Goal: Task Accomplishment & Management: Manage account settings

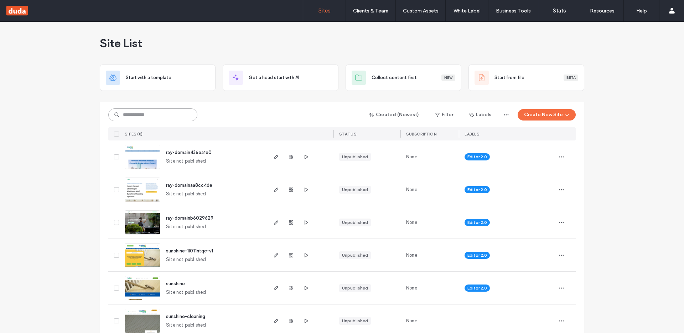
click at [147, 114] on input at bounding box center [152, 114] width 89 height 13
paste input "**********"
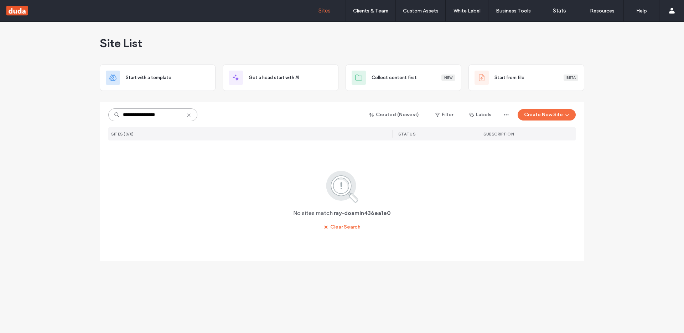
drag, startPoint x: 138, startPoint y: 115, endPoint x: 143, endPoint y: 117, distance: 4.8
click at [143, 117] on input "**********" at bounding box center [152, 114] width 89 height 13
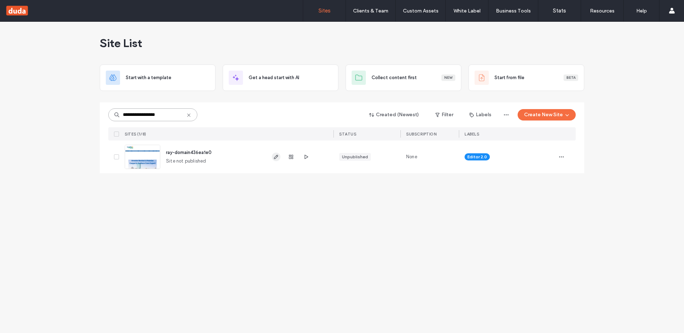
type input "**********"
click at [275, 157] on icon "button" at bounding box center [276, 157] width 6 height 6
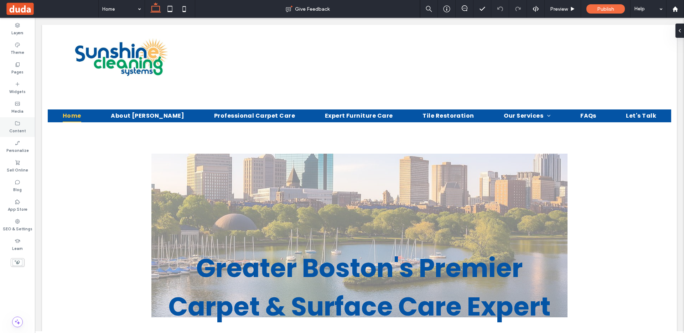
click at [19, 127] on label "Content" at bounding box center [17, 130] width 17 height 8
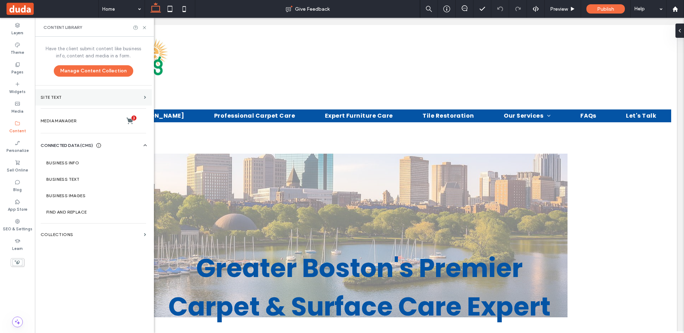
click at [83, 93] on section "Site Text" at bounding box center [93, 97] width 117 height 16
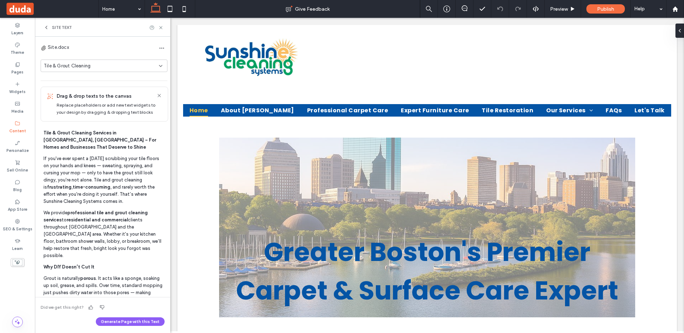
click at [111, 66] on div "Tile & Grout Cleaning" at bounding box center [101, 65] width 115 height 7
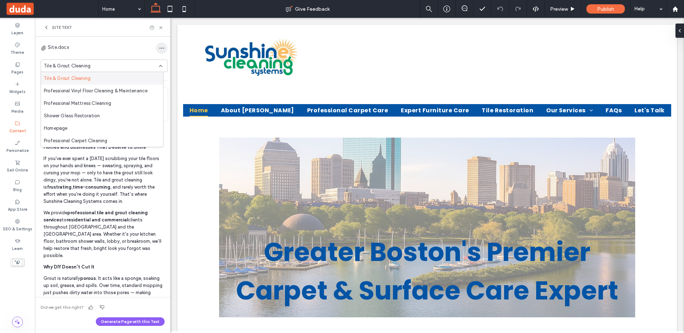
click at [159, 47] on icon "button" at bounding box center [162, 48] width 6 height 6
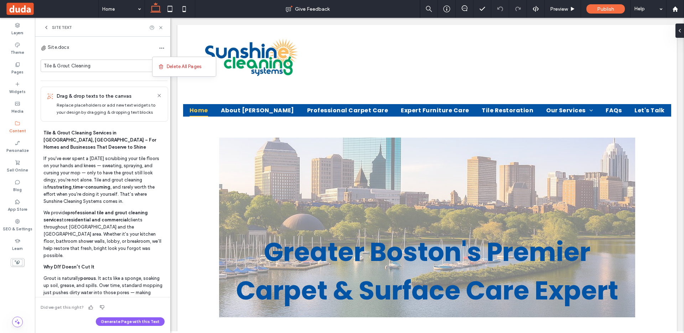
click at [74, 51] on div "Site.docx" at bounding box center [104, 47] width 127 height 11
click at [47, 44] on div "Site.docx" at bounding box center [55, 48] width 29 height 9
click at [46, 32] on div "Site Text" at bounding box center [102, 27] width 135 height 19
click at [47, 27] on icon at bounding box center [46, 28] width 6 height 6
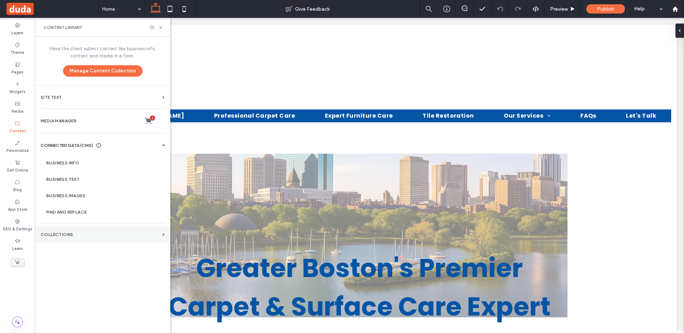
click at [65, 232] on label "Collections" at bounding box center [100, 234] width 119 height 5
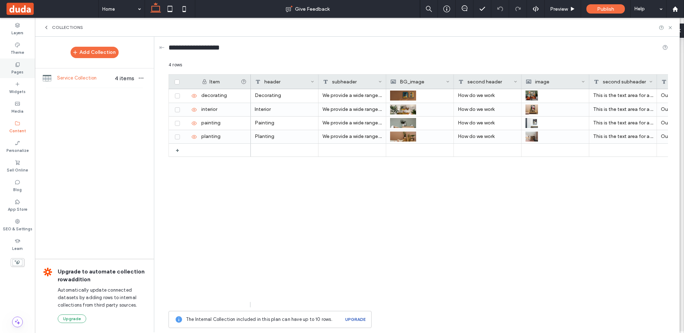
click at [15, 65] on icon at bounding box center [18, 65] width 6 height 6
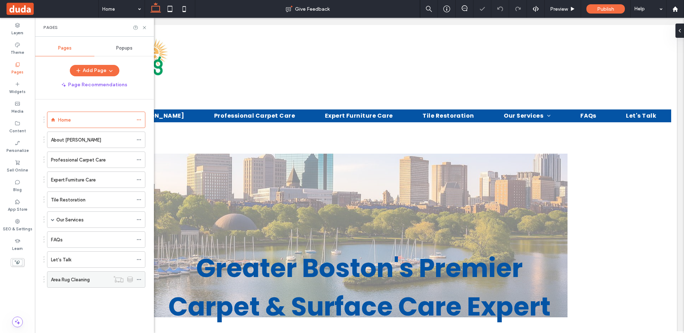
click at [75, 280] on label "Area Rug Cleaning" at bounding box center [70, 279] width 39 height 12
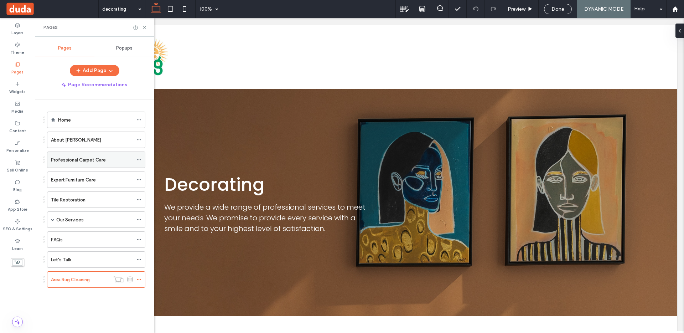
click at [65, 159] on label "Professional Carpet Care" at bounding box center [78, 160] width 55 height 12
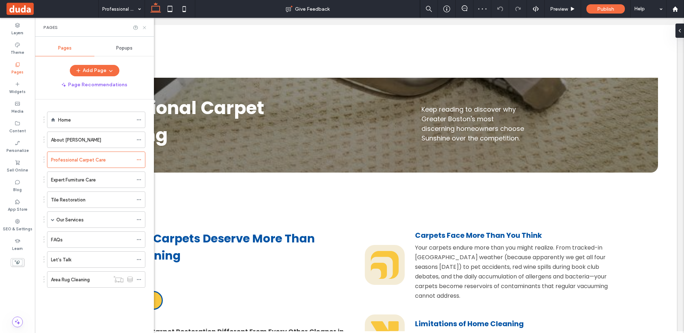
click at [144, 25] on icon at bounding box center [144, 27] width 5 height 5
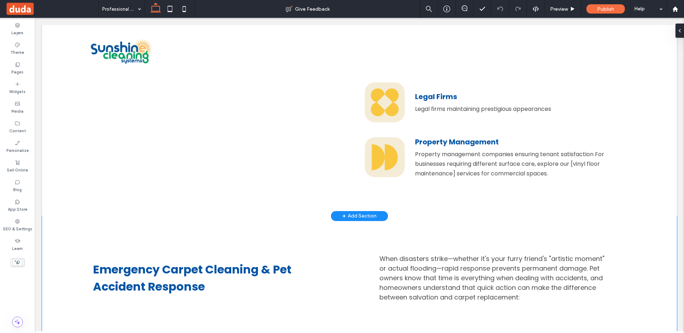
scroll to position [3457, 0]
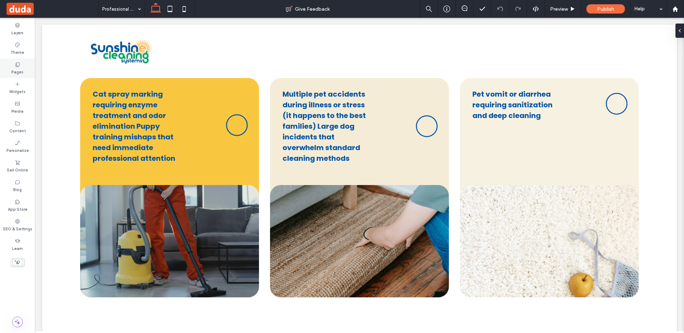
click at [10, 71] on div "Pages" at bounding box center [17, 68] width 35 height 20
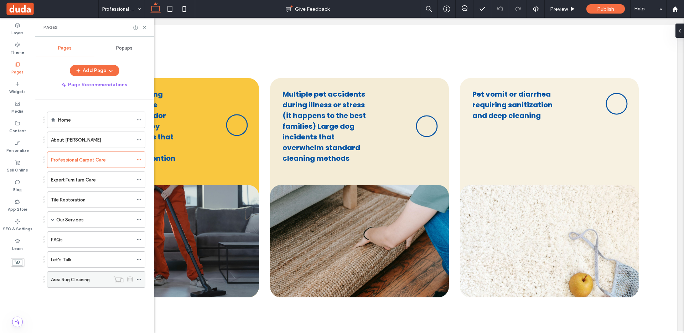
click at [69, 276] on label "Area Rug Cleaning" at bounding box center [70, 279] width 39 height 12
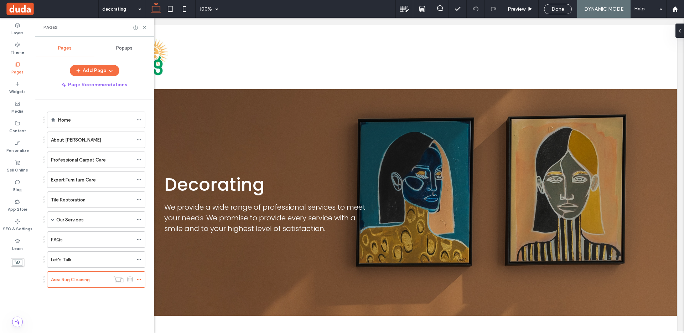
scroll to position [0, 0]
click at [17, 88] on label "Widgets" at bounding box center [17, 91] width 16 height 8
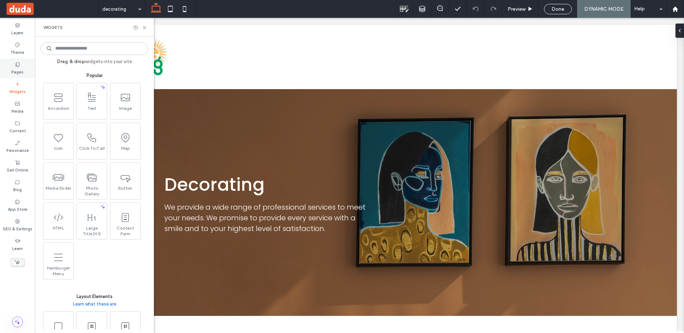
click at [17, 71] on label "Pages" at bounding box center [17, 71] width 12 height 8
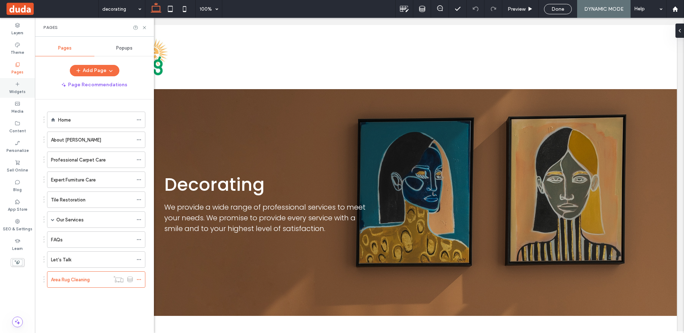
click at [19, 82] on icon at bounding box center [18, 84] width 6 height 6
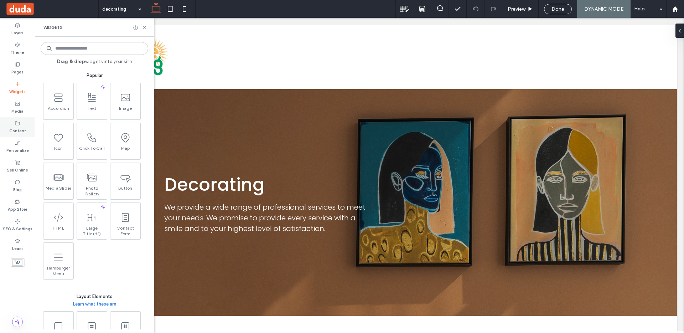
click at [21, 127] on label "Content" at bounding box center [17, 130] width 17 height 8
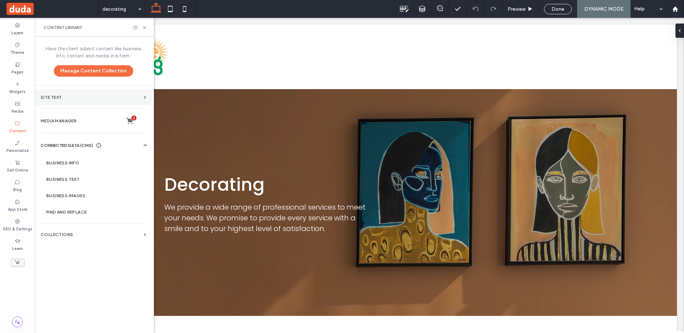
click at [83, 95] on label "Site Text" at bounding box center [91, 97] width 101 height 5
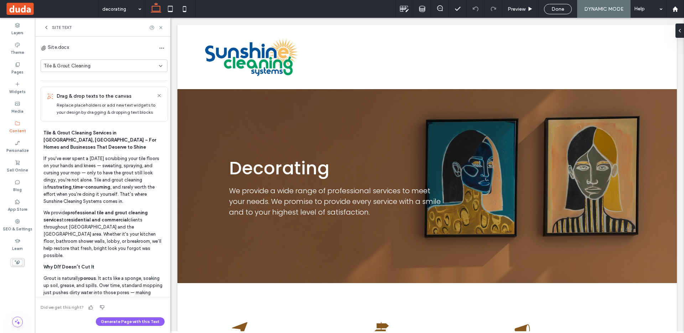
click at [158, 65] on icon at bounding box center [161, 66] width 6 height 6
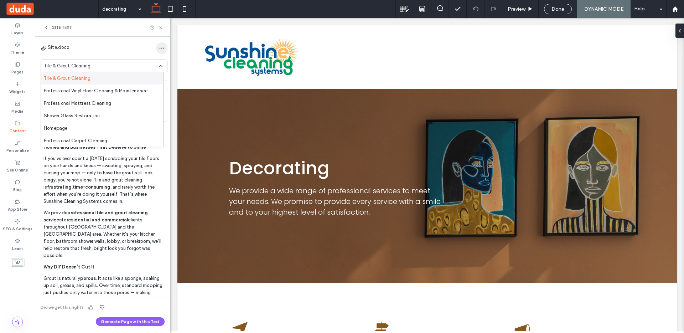
click at [159, 46] on icon "button" at bounding box center [162, 48] width 6 height 6
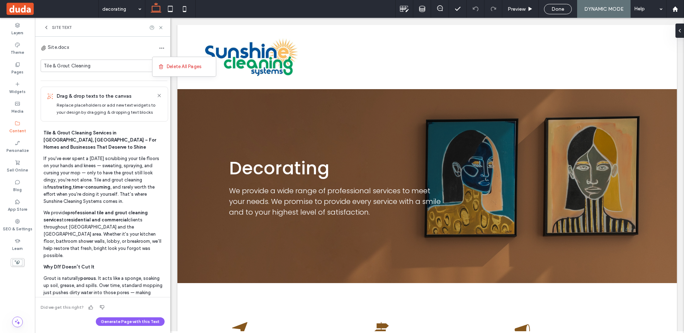
click at [122, 44] on div "Site.docx" at bounding box center [104, 47] width 127 height 11
click at [48, 28] on icon at bounding box center [46, 28] width 6 height 6
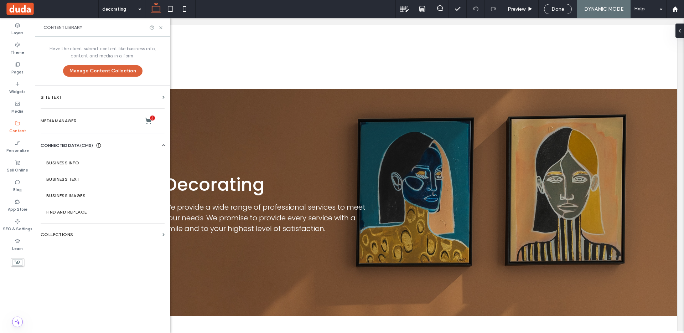
click at [107, 71] on button "Manage Content Collection" at bounding box center [102, 70] width 79 height 11
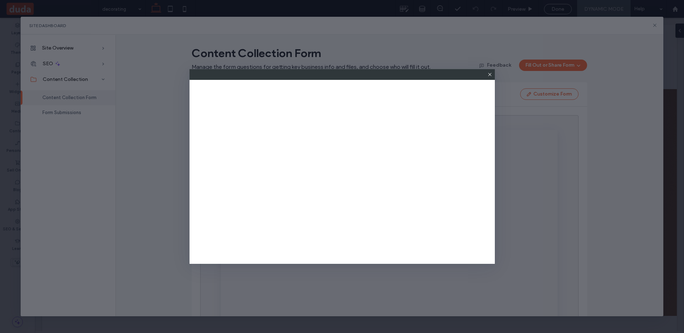
click at [490, 75] on use at bounding box center [489, 74] width 3 height 3
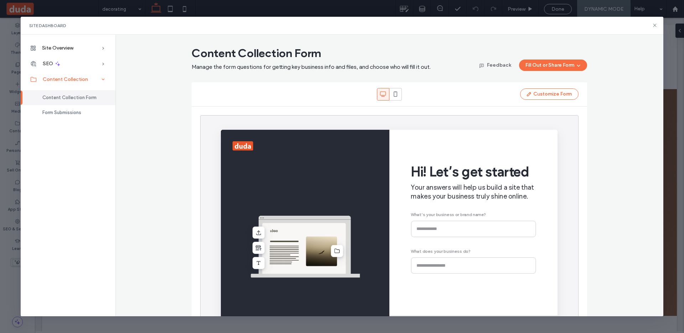
click at [76, 82] on span "Content Collection" at bounding box center [65, 79] width 45 height 6
click at [77, 81] on span "Content Collection" at bounding box center [65, 79] width 45 height 6
click at [92, 47] on div "Site Overview" at bounding box center [68, 48] width 95 height 16
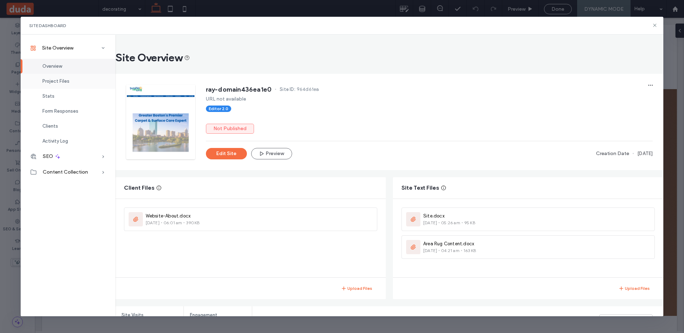
click at [71, 82] on div "Project Files" at bounding box center [68, 81] width 95 height 15
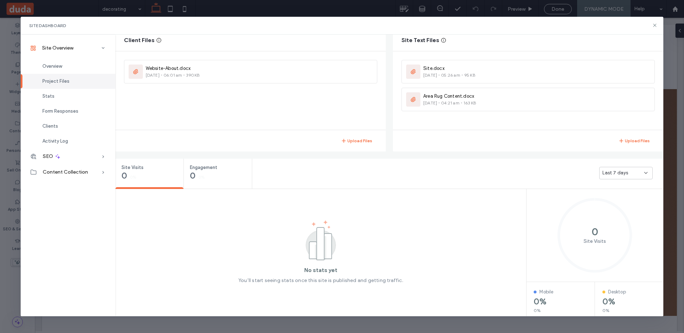
scroll to position [152, 0]
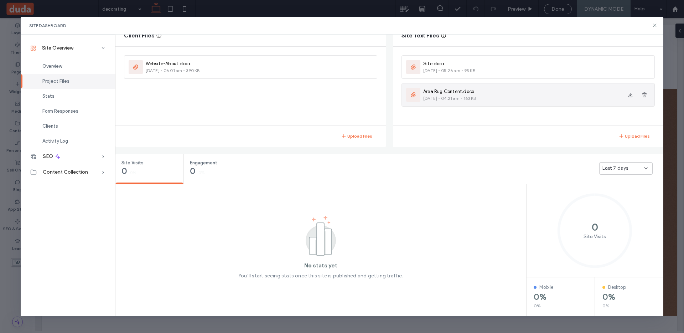
click at [476, 99] on span "163 KB" at bounding box center [470, 98] width 12 height 6
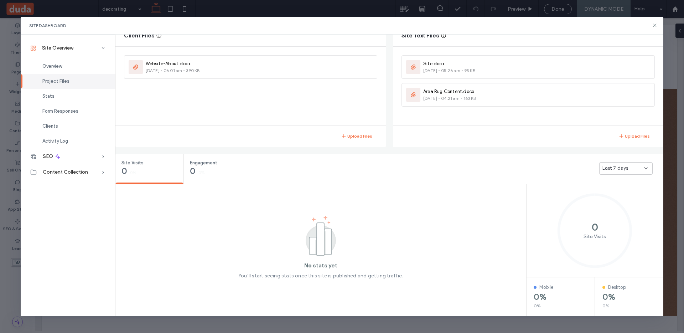
click at [326, 92] on div "Website-About.docx 07/22/2025 06:01 am 390 KB" at bounding box center [250, 86] width 271 height 78
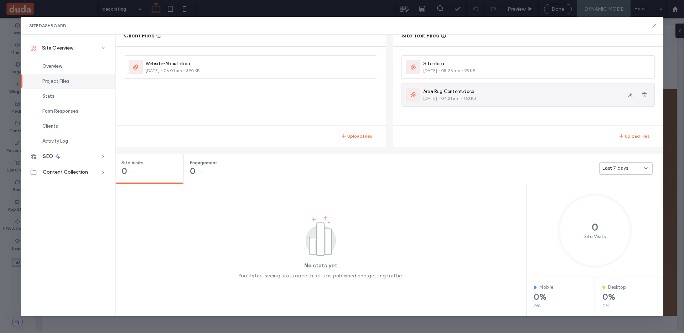
click at [411, 94] on img at bounding box center [413, 95] width 14 height 14
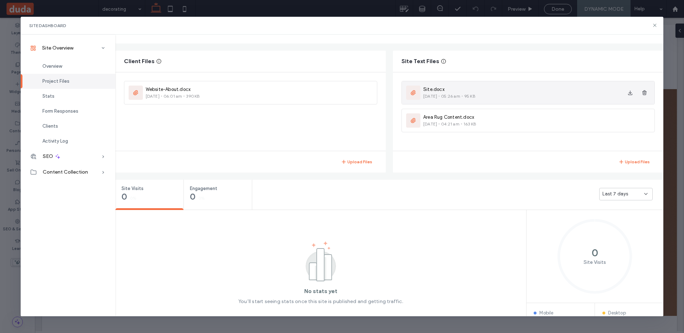
scroll to position [106, 0]
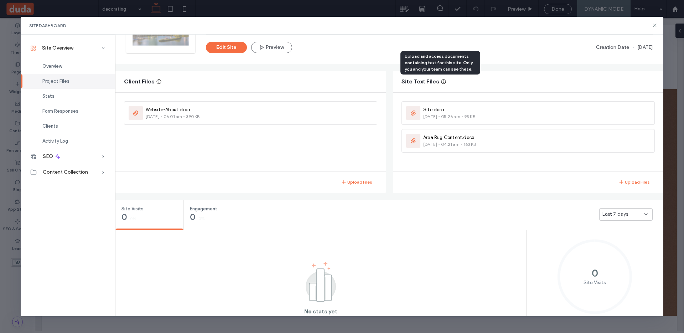
drag, startPoint x: 397, startPoint y: 84, endPoint x: 442, endPoint y: 83, distance: 44.6
click at [442, 83] on div "Site Text Files" at bounding box center [528, 81] width 271 height 21
click at [655, 25] on icon at bounding box center [655, 25] width 6 height 6
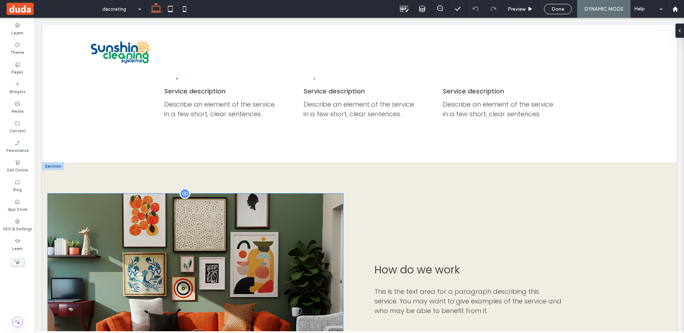
scroll to position [148, 0]
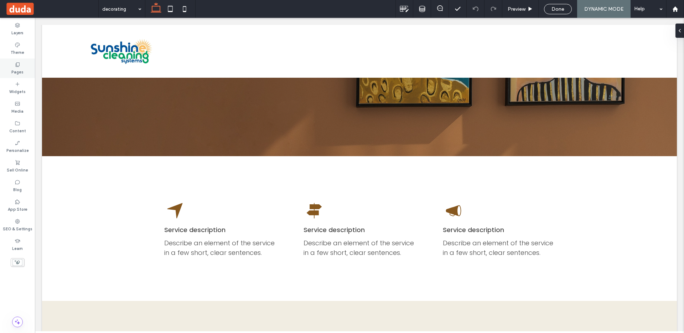
click at [17, 68] on label "Pages" at bounding box center [17, 71] width 12 height 8
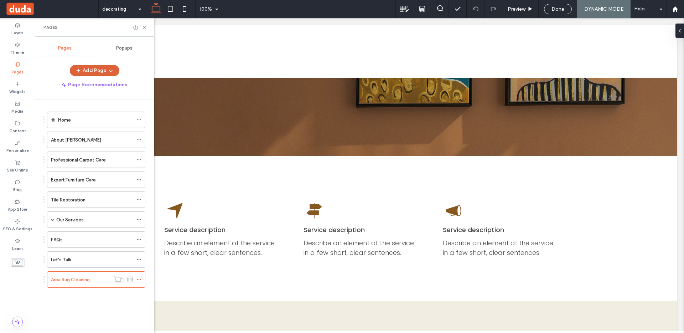
click at [101, 70] on button "Add Page" at bounding box center [95, 70] width 50 height 11
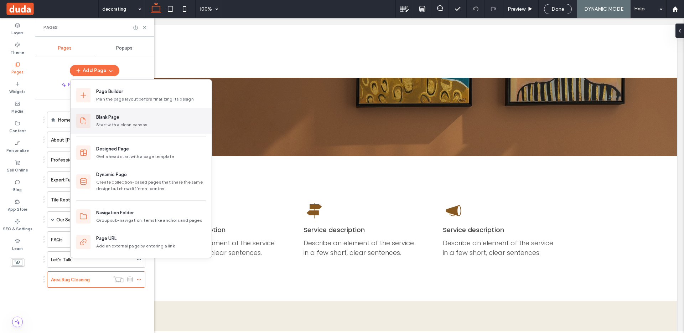
click at [131, 120] on div "Blank Page" at bounding box center [151, 117] width 110 height 7
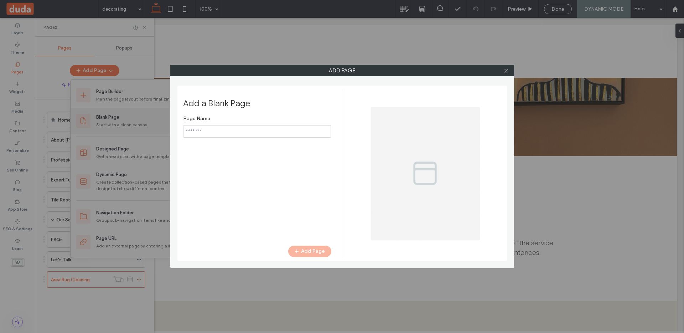
type input "*****"
click at [310, 248] on button "Add Page" at bounding box center [309, 251] width 43 height 11
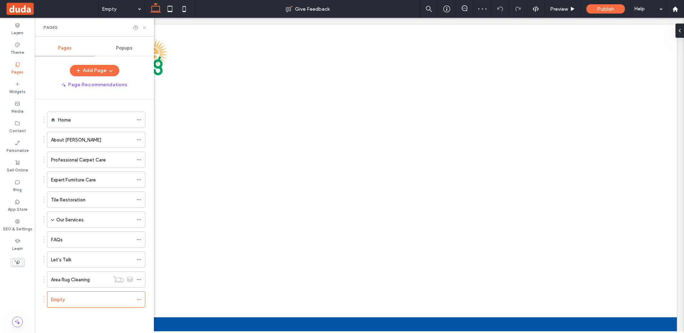
click at [145, 27] on icon at bounding box center [144, 27] width 5 height 5
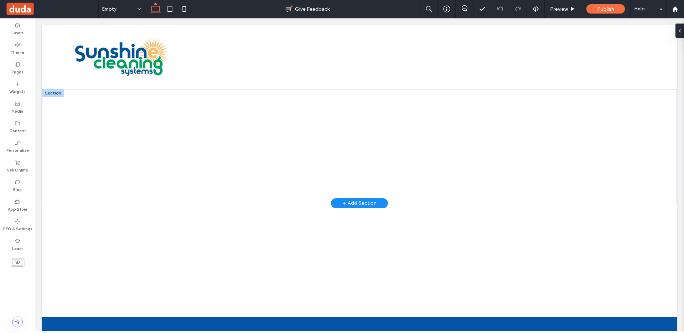
click at [48, 94] on div at bounding box center [53, 93] width 22 height 8
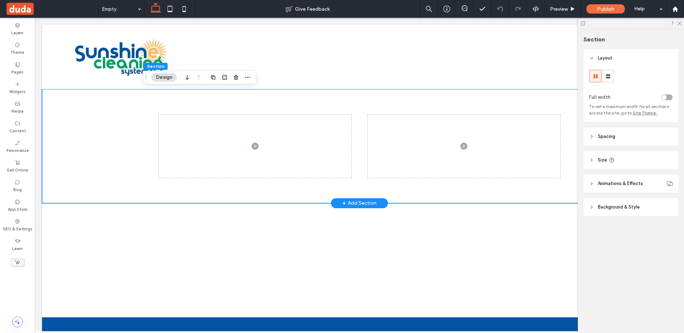
click at [57, 133] on div at bounding box center [359, 146] width 635 height 114
click at [17, 322] on icon at bounding box center [17, 321] width 7 height 7
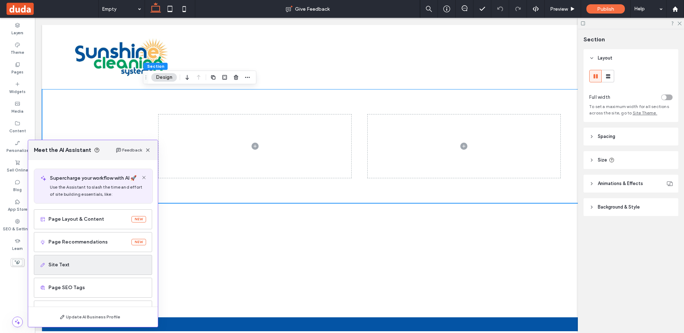
click at [74, 267] on span "Site Text" at bounding box center [97, 264] width 98 height 7
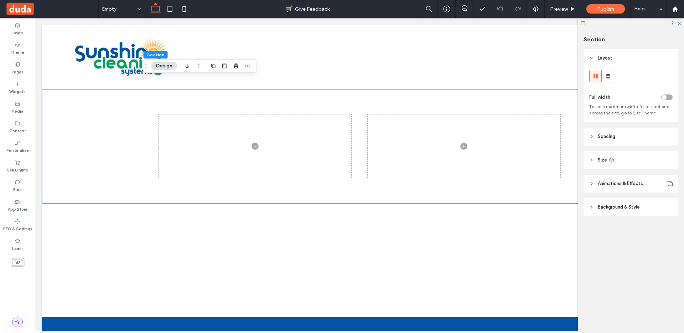
click at [16, 321] on use at bounding box center [17, 321] width 5 height 5
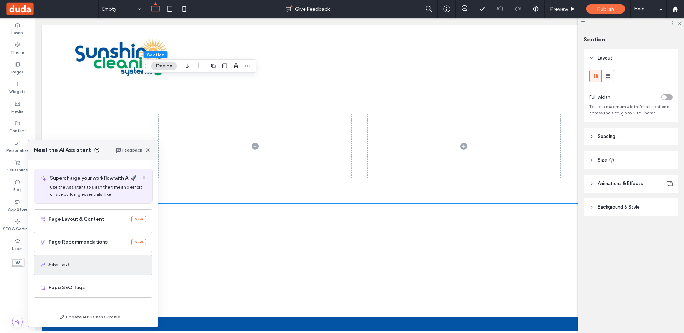
click at [43, 262] on icon at bounding box center [43, 265] width 6 height 6
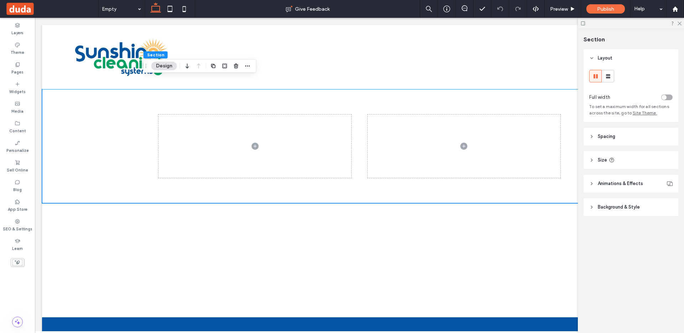
click at [679, 25] on div at bounding box center [631, 23] width 106 height 11
click at [681, 24] on icon at bounding box center [679, 23] width 5 height 5
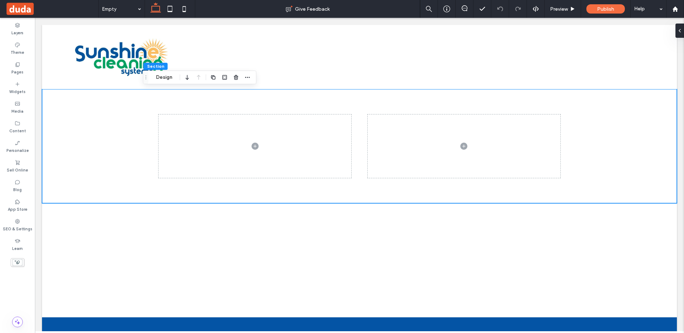
click at [48, 333] on img at bounding box center [24, 336] width 48 height 7
drag, startPoint x: 660, startPoint y: 22, endPoint x: 606, endPoint y: 51, distance: 61.8
click at [48, 333] on img at bounding box center [24, 336] width 48 height 7
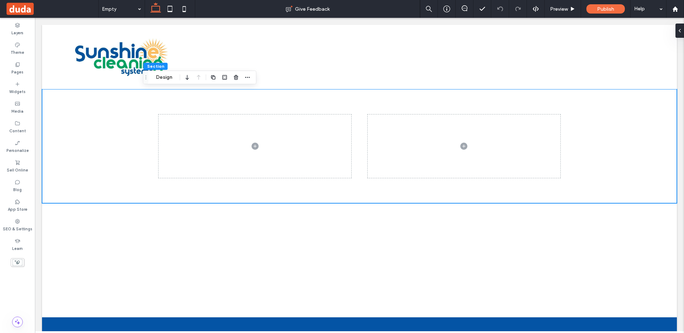
click at [14, 262] on use at bounding box center [17, 262] width 10 height 6
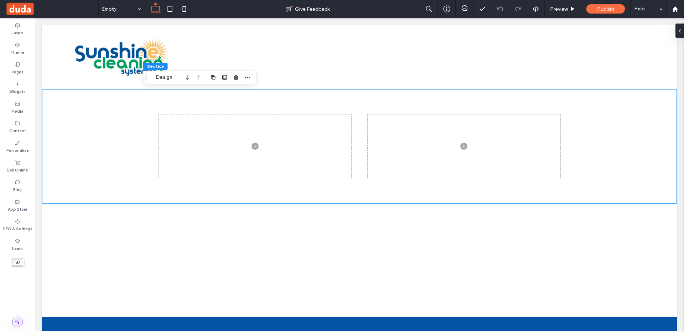
click at [19, 323] on use at bounding box center [17, 321] width 5 height 5
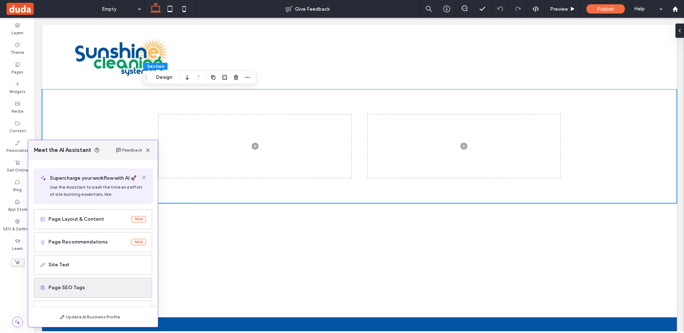
click at [96, 285] on span "Page SEO Tags" at bounding box center [97, 287] width 98 height 7
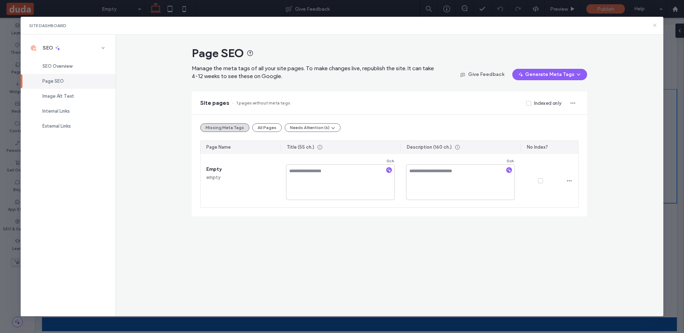
click at [652, 22] on icon at bounding box center [655, 25] width 6 height 6
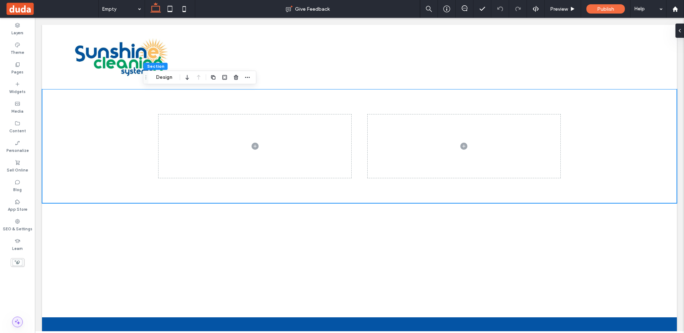
click at [14, 326] on span at bounding box center [17, 322] width 10 height 10
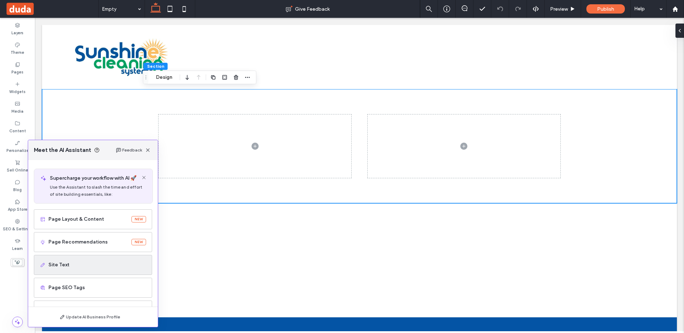
click at [61, 264] on span "Site Text" at bounding box center [97, 264] width 98 height 7
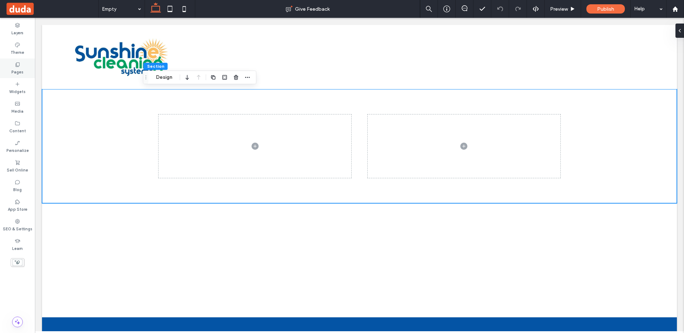
click at [22, 69] on label "Pages" at bounding box center [17, 71] width 12 height 8
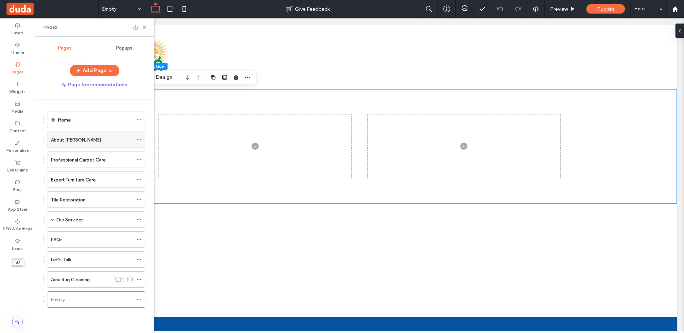
click at [80, 141] on div "About Ray" at bounding box center [92, 139] width 82 height 7
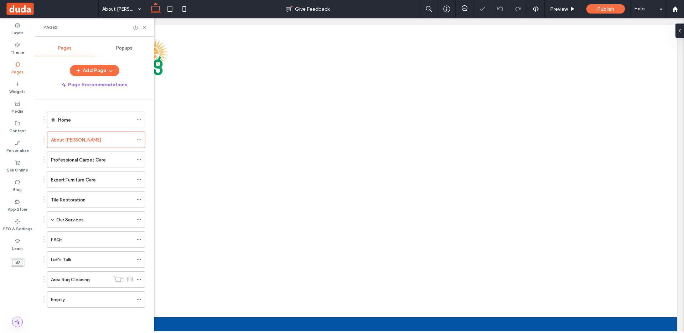
click at [18, 323] on icon at bounding box center [17, 321] width 7 height 7
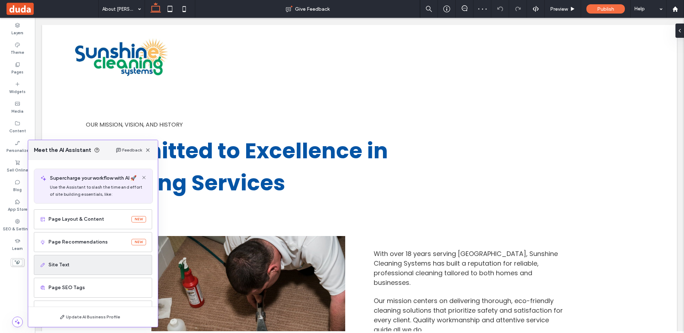
click at [67, 263] on span "Site Text" at bounding box center [97, 264] width 98 height 7
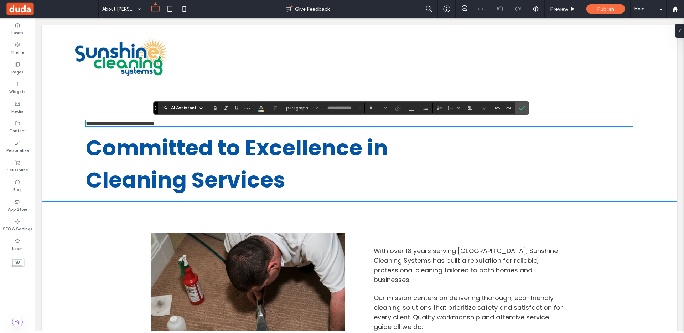
type input "*******"
type input "**"
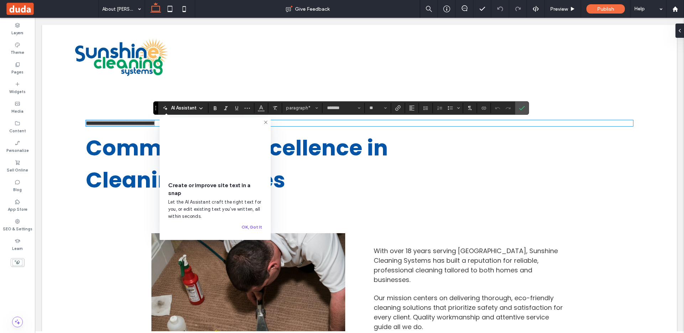
click at [255, 231] on button "OK, Got It" at bounding box center [252, 227] width 21 height 9
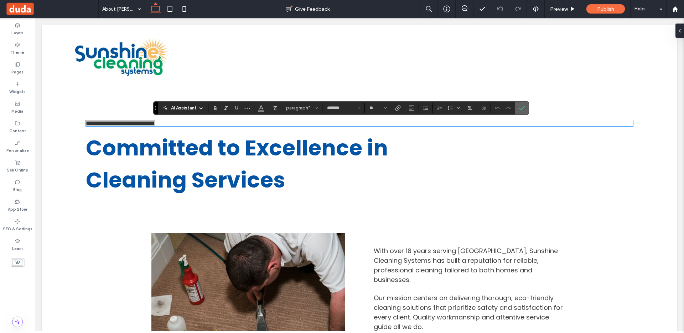
click at [517, 110] on label "Confirm" at bounding box center [522, 108] width 11 height 13
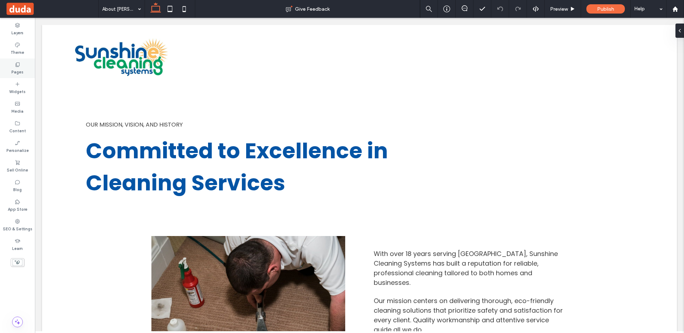
click at [21, 63] on div "Pages" at bounding box center [17, 68] width 35 height 20
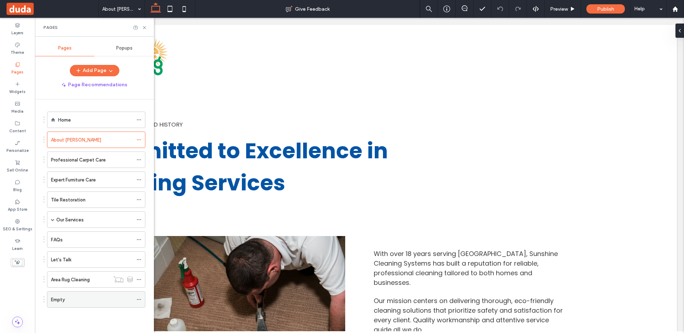
click at [55, 299] on label "Empty" at bounding box center [58, 299] width 14 height 12
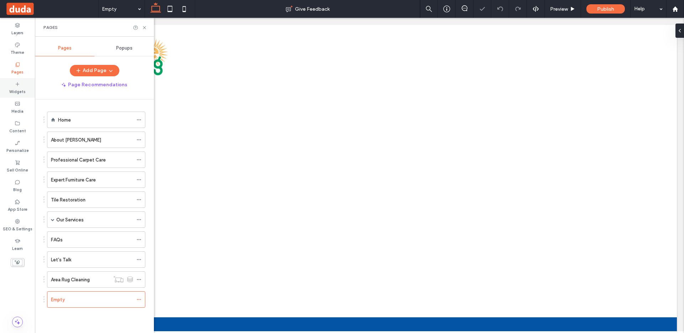
click at [16, 79] on div "Widgets" at bounding box center [17, 88] width 35 height 20
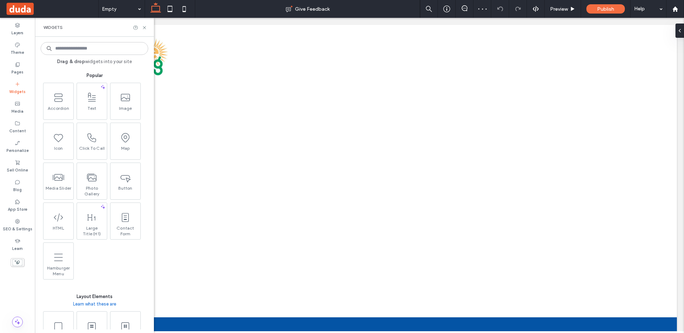
click at [16, 84] on icon at bounding box center [18, 84] width 6 height 6
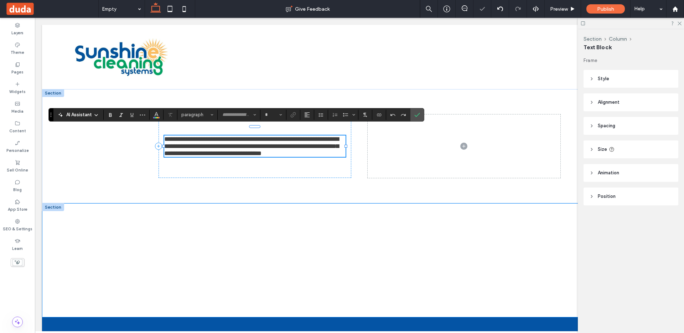
type input "*******"
type input "**"
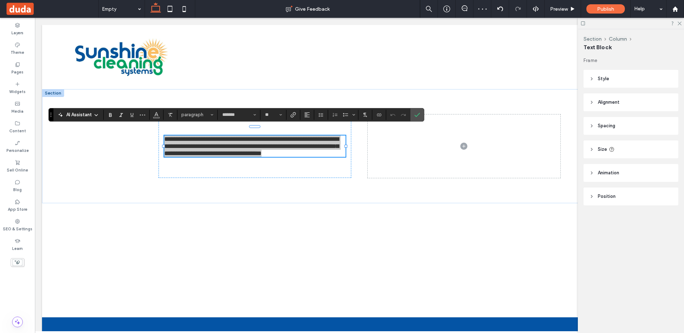
drag, startPoint x: 19, startPoint y: 319, endPoint x: 21, endPoint y: 315, distance: 4.0
click at [19, 319] on icon at bounding box center [17, 321] width 7 height 7
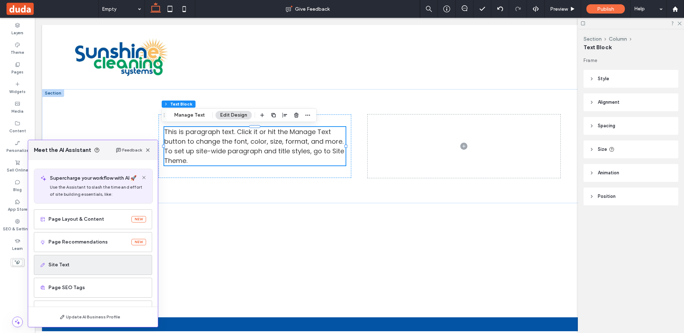
click at [62, 265] on span "Site Text" at bounding box center [97, 264] width 98 height 7
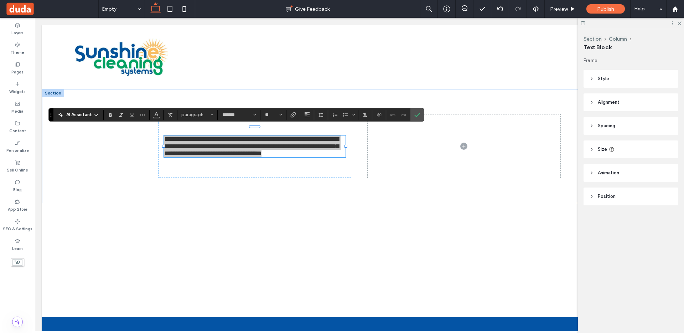
click at [84, 116] on span "AI Assistant" at bounding box center [79, 114] width 26 height 7
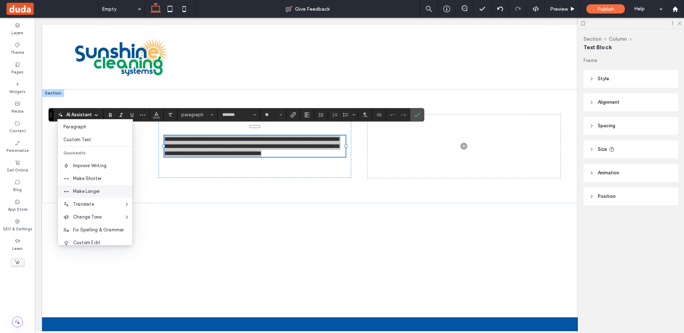
scroll to position [47, 0]
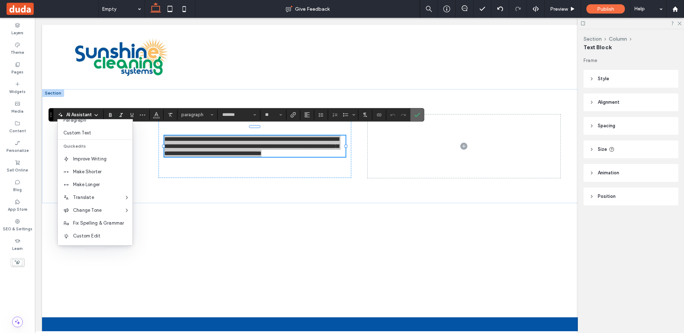
click at [418, 117] on icon "Confirm" at bounding box center [417, 115] width 6 height 6
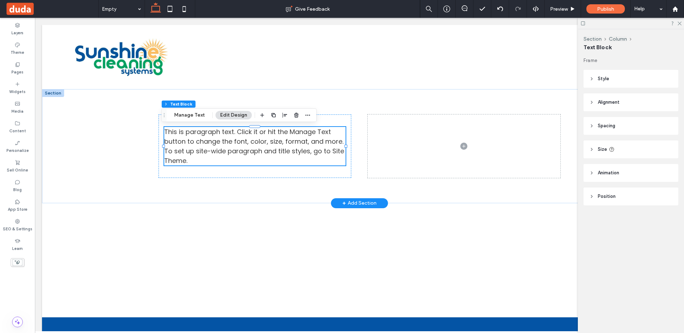
click at [60, 94] on div at bounding box center [53, 93] width 22 height 8
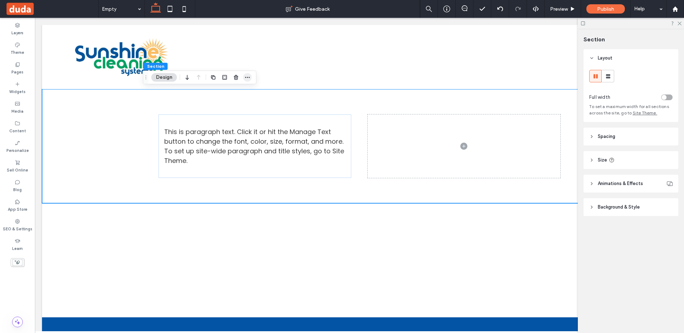
click at [247, 77] on use "button" at bounding box center [247, 77] width 5 height 1
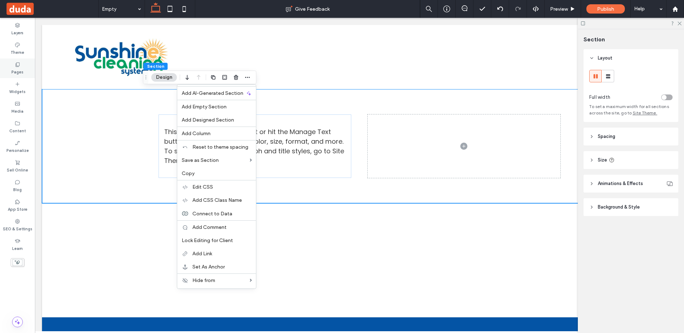
click at [21, 70] on label "Pages" at bounding box center [17, 71] width 12 height 8
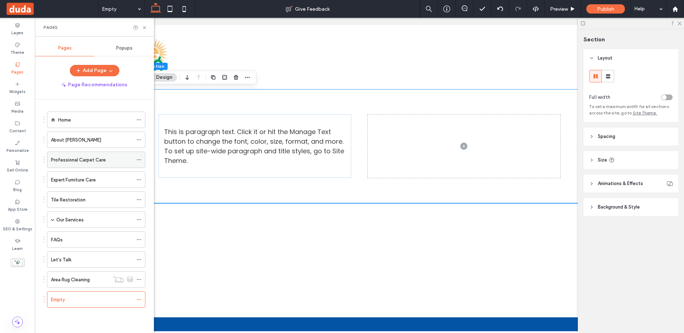
click at [105, 161] on div "Professional Carpet Care" at bounding box center [92, 159] width 82 height 7
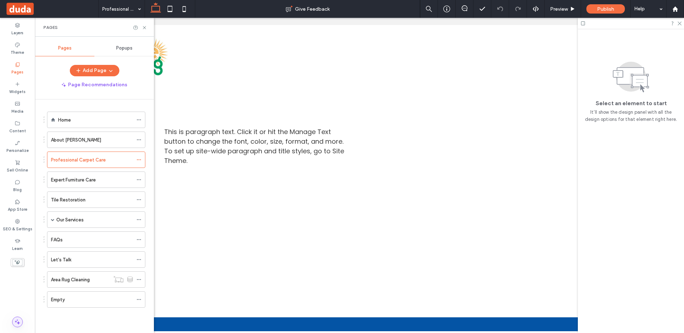
click at [13, 320] on span at bounding box center [17, 322] width 10 height 10
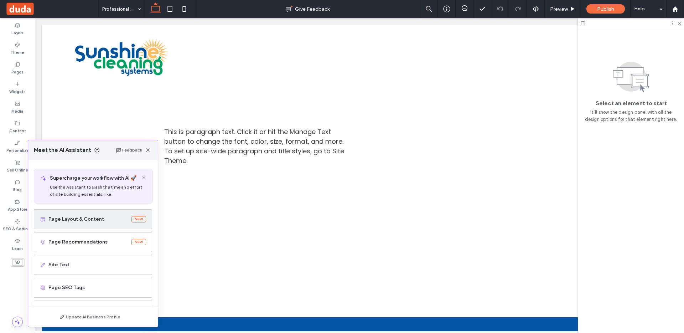
click at [103, 217] on span "Page Layout & Content" at bounding box center [88, 219] width 80 height 7
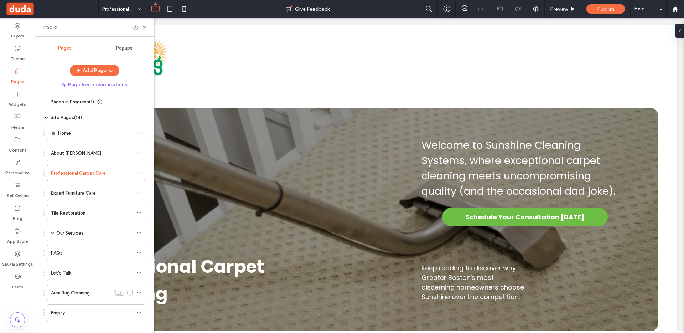
scroll to position [19, 0]
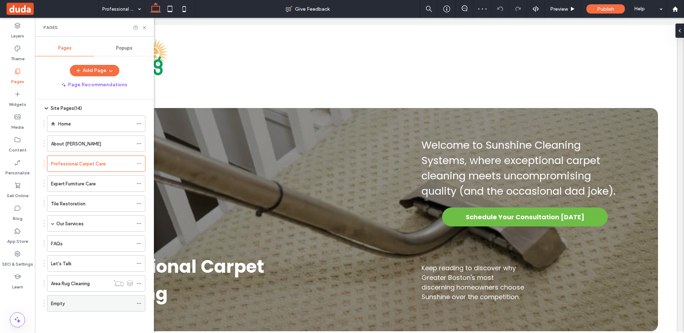
click at [83, 307] on div "Empty" at bounding box center [92, 303] width 82 height 16
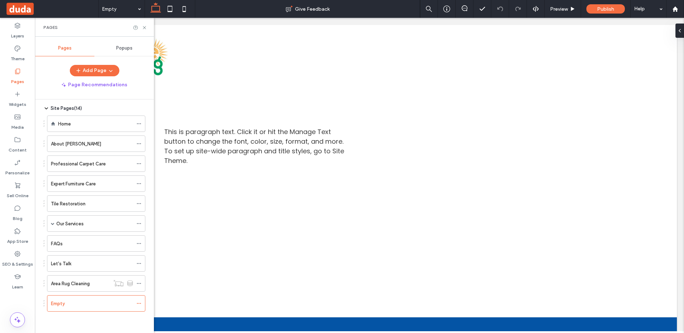
scroll to position [0, 0]
click at [19, 300] on div "Layers Theme Pages Widgets Media Content Personalize Sell Online Blog App Store…" at bounding box center [17, 175] width 35 height 315
click at [144, 27] on icon at bounding box center [144, 27] width 5 height 5
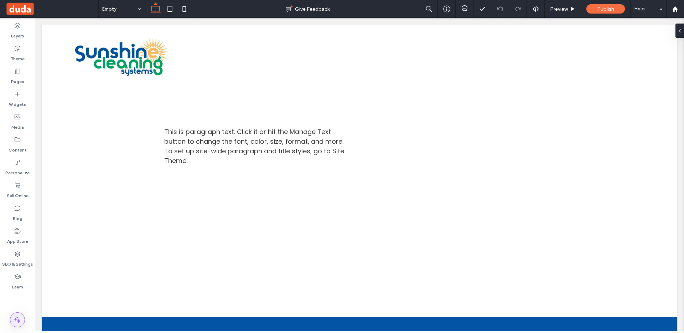
click at [16, 319] on use at bounding box center [17, 319] width 6 height 6
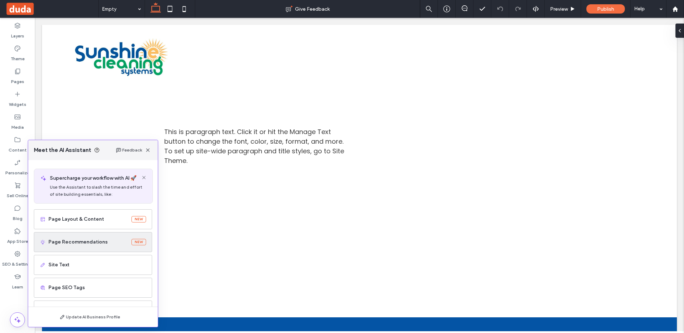
click at [91, 247] on div "Page Recommendations NEW" at bounding box center [93, 242] width 118 height 20
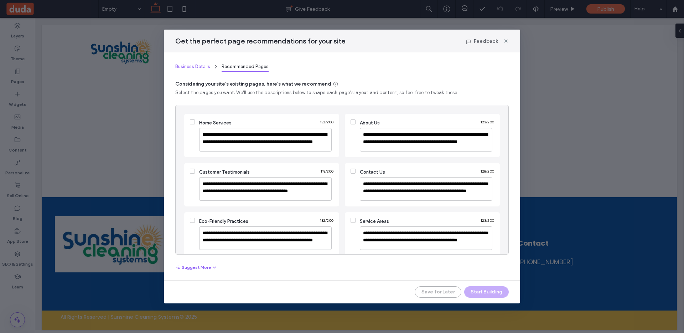
click at [194, 65] on span "Business Details" at bounding box center [192, 66] width 35 height 5
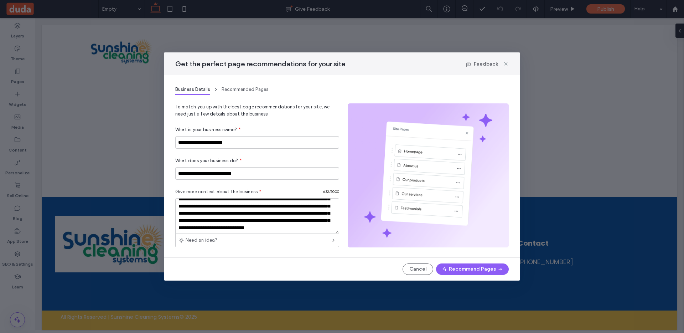
scroll to position [42, 0]
click at [508, 64] on icon at bounding box center [506, 64] width 6 height 6
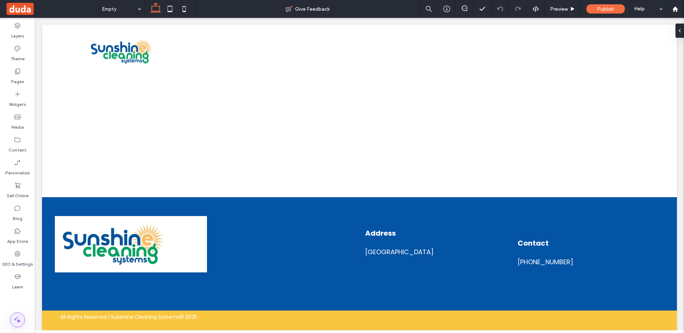
drag, startPoint x: 20, startPoint y: 320, endPoint x: 25, endPoint y: 313, distance: 9.0
click at [21, 320] on icon at bounding box center [17, 319] width 9 height 9
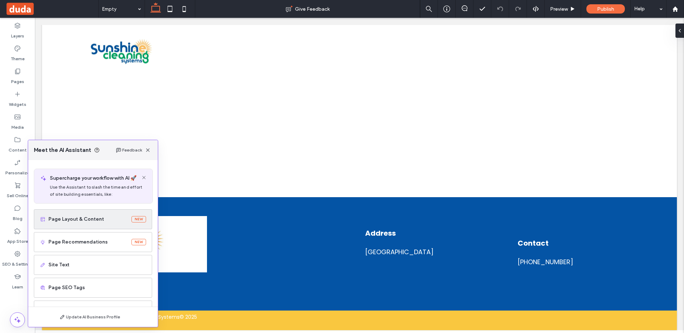
click at [110, 218] on span "Page Layout & Content" at bounding box center [88, 219] width 80 height 7
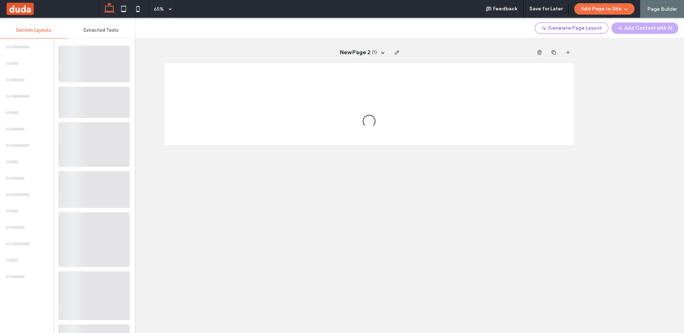
scroll to position [0, 0]
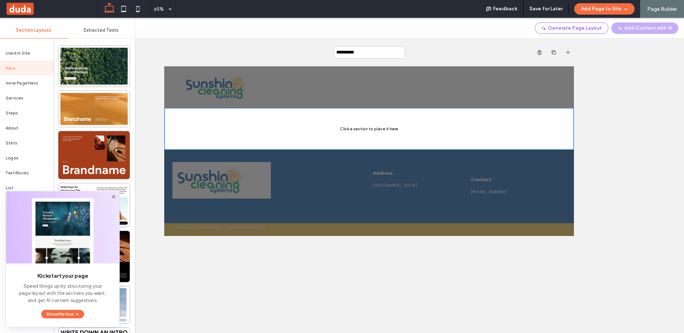
click at [108, 34] on div "Extracted Texts" at bounding box center [102, 30] width 68 height 16
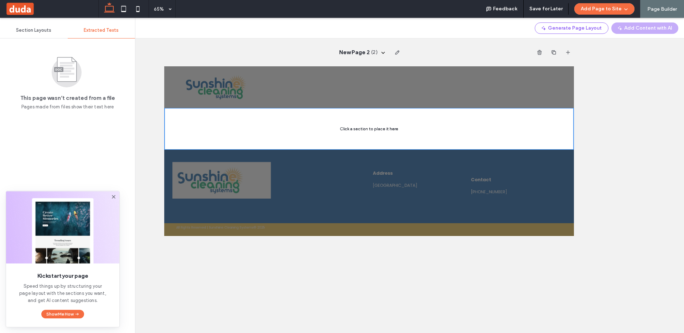
click at [627, 27] on div "Add Content with AI" at bounding box center [645, 27] width 67 height 11
click at [73, 57] on icon at bounding box center [67, 71] width 51 height 34
click at [23, 25] on div "Section Layouts" at bounding box center [34, 30] width 68 height 16
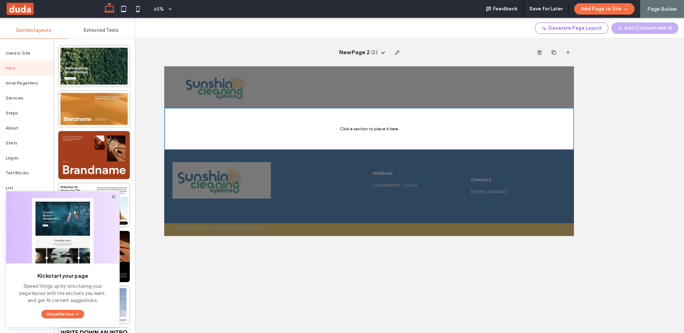
click at [112, 197] on icon at bounding box center [114, 197] width 6 height 6
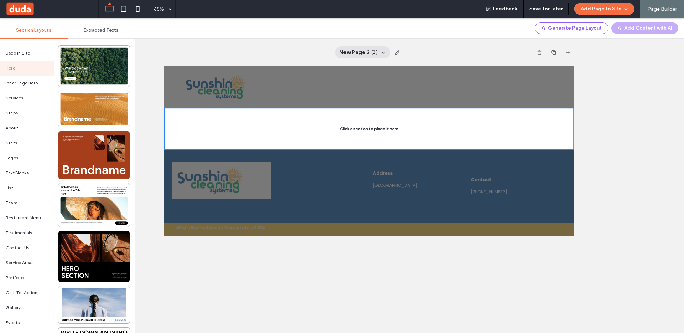
click at [378, 51] on div "New Page 2 ( 2 )" at bounding box center [363, 52] width 56 height 12
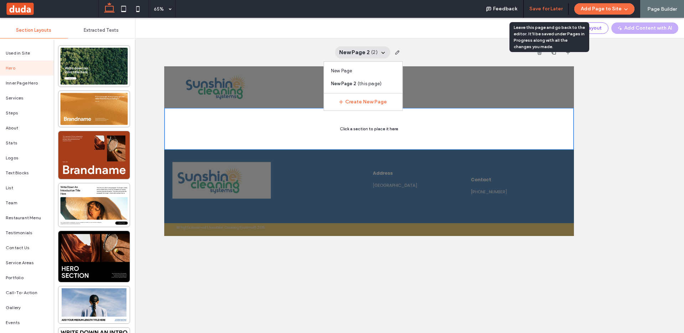
click at [549, 9] on button "Save for Later" at bounding box center [546, 8] width 33 height 11
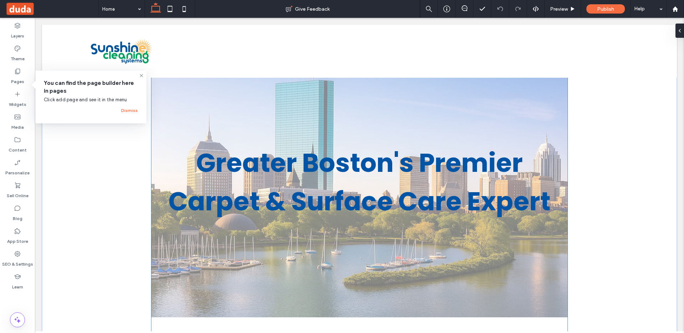
scroll to position [93, 0]
click at [18, 322] on use at bounding box center [17, 319] width 6 height 6
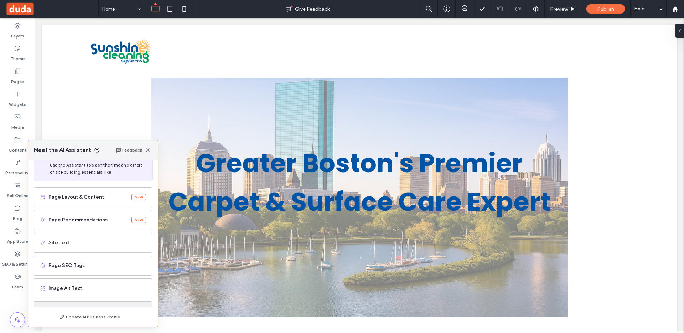
scroll to position [45, 0]
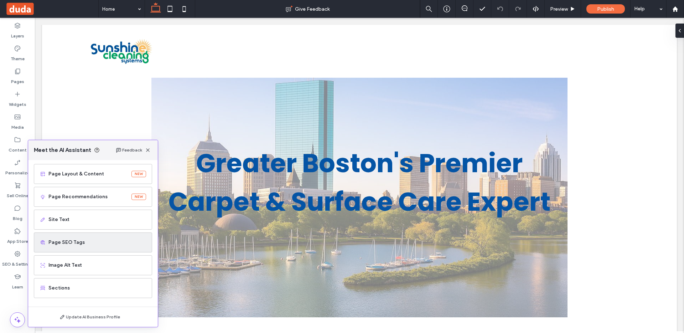
click at [92, 245] on span "Page SEO Tags" at bounding box center [97, 242] width 98 height 7
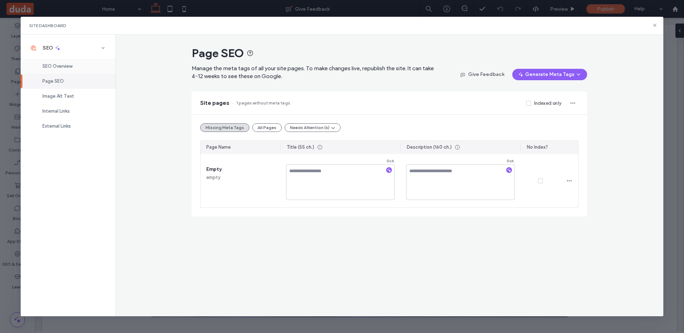
click at [69, 63] on span "SEO Overview" at bounding box center [57, 65] width 30 height 5
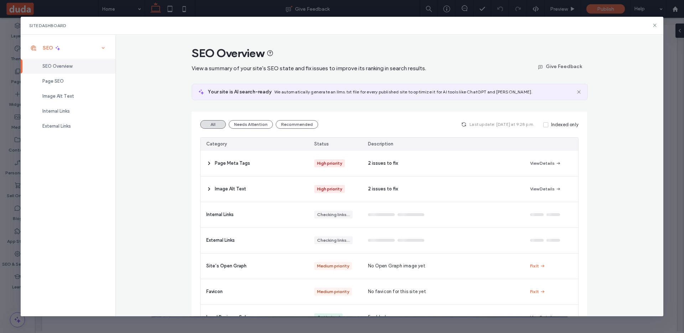
click at [82, 47] on div "SEO" at bounding box center [68, 48] width 95 height 16
click at [86, 51] on div "SEO" at bounding box center [68, 48] width 95 height 16
click at [652, 24] on icon at bounding box center [655, 25] width 6 height 6
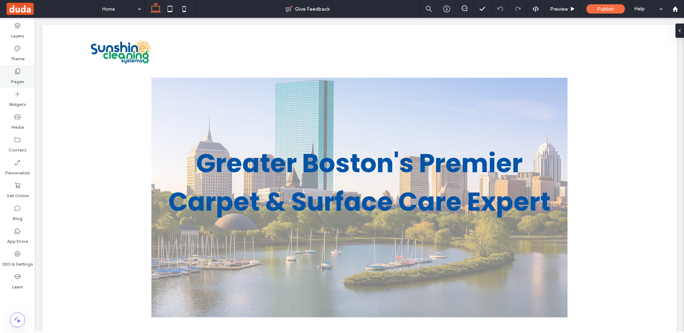
click at [15, 78] on label "Pages" at bounding box center [17, 80] width 13 height 10
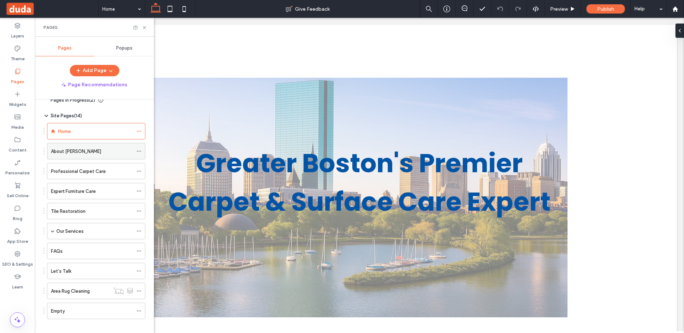
scroll to position [19, 0]
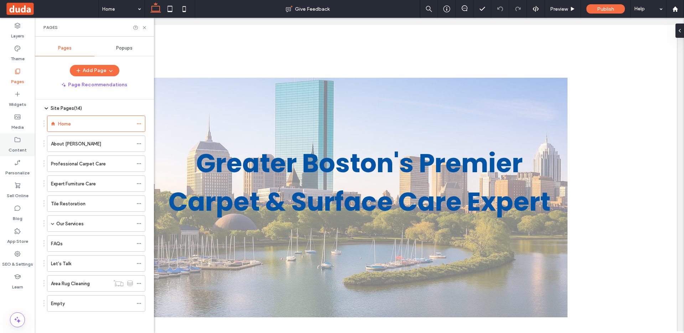
click at [15, 149] on label "Content" at bounding box center [18, 148] width 18 height 10
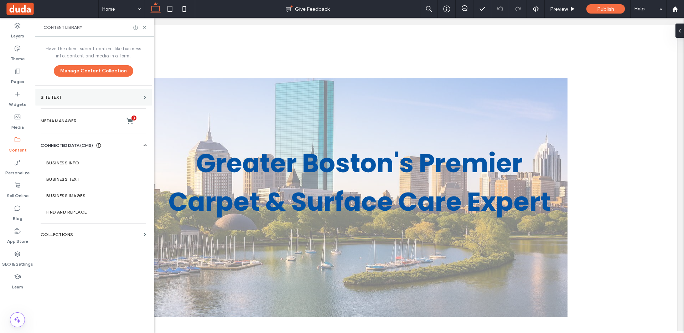
click at [89, 90] on section "Site Text" at bounding box center [93, 97] width 117 height 16
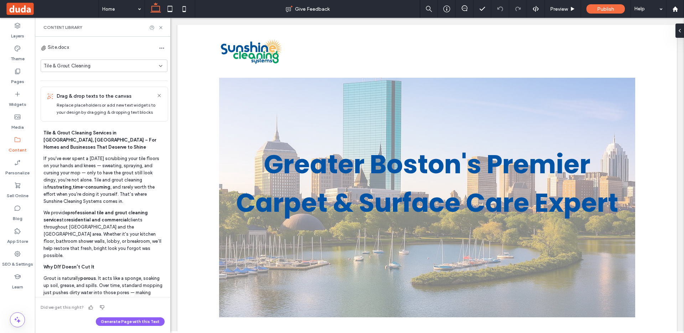
scroll to position [88, 0]
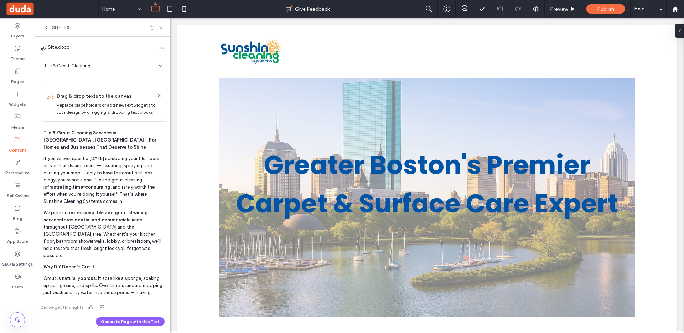
click at [46, 50] on div "Site.docx" at bounding box center [55, 48] width 29 height 9
click at [47, 27] on icon at bounding box center [46, 28] width 6 height 6
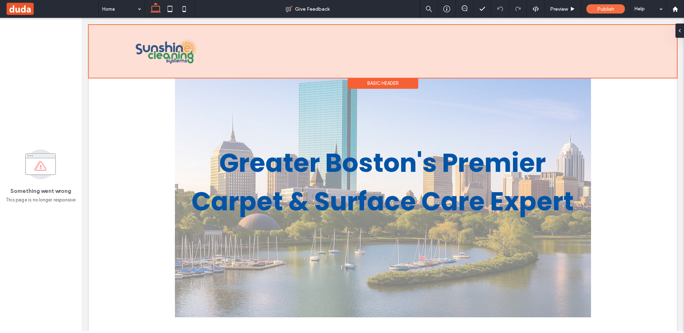
scroll to position [92, 0]
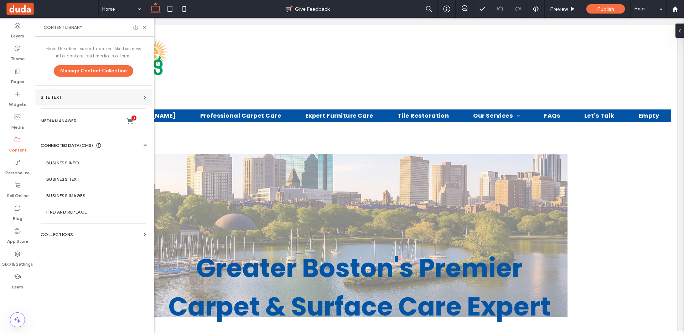
click at [75, 95] on label "Site Text" at bounding box center [91, 97] width 101 height 5
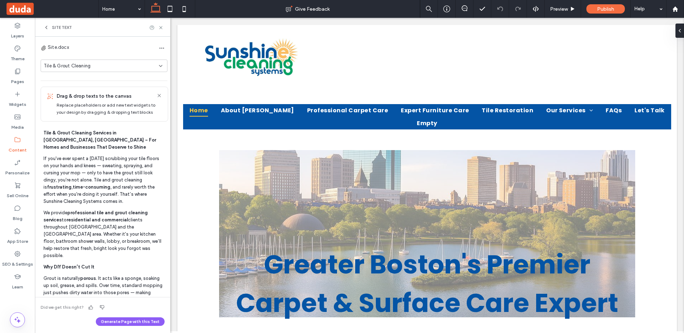
click at [50, 29] on div "Site Text" at bounding box center [57, 28] width 29 height 6
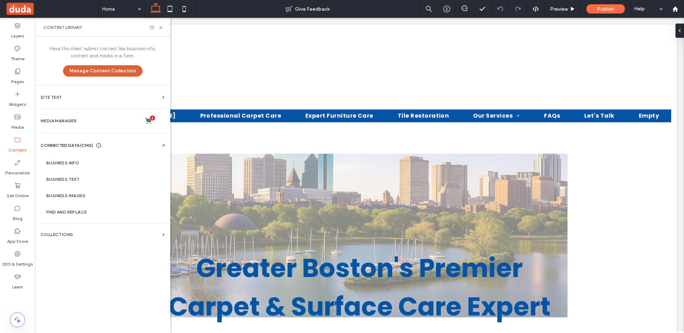
click at [68, 72] on button "Manage Content Collection" at bounding box center [102, 70] width 79 height 11
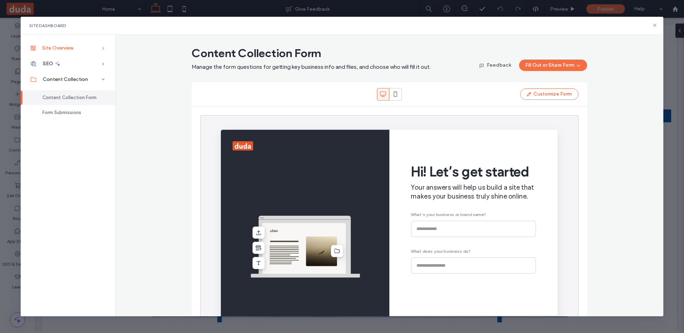
click at [85, 48] on div "Site Overview" at bounding box center [68, 48] width 95 height 16
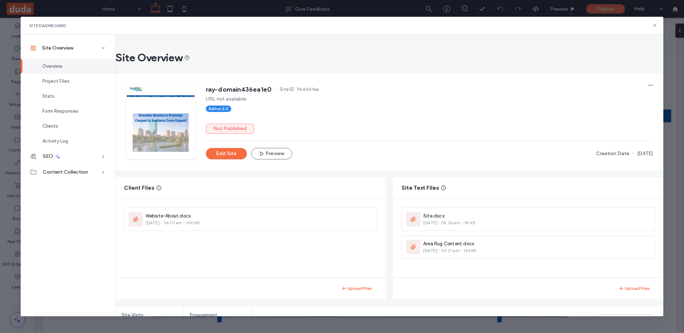
drag, startPoint x: 395, startPoint y: 186, endPoint x: 438, endPoint y: 189, distance: 42.9
click at [438, 189] on div "Site Text Files" at bounding box center [528, 187] width 271 height 21
copy div
click at [628, 218] on icon "button" at bounding box center [631, 219] width 6 height 6
click at [655, 26] on icon at bounding box center [655, 25] width 6 height 6
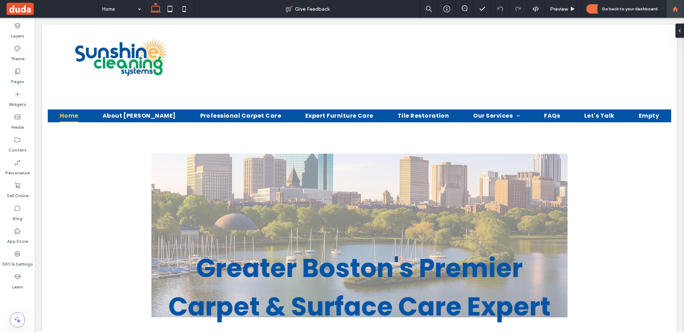
click at [673, 10] on icon at bounding box center [676, 9] width 6 height 6
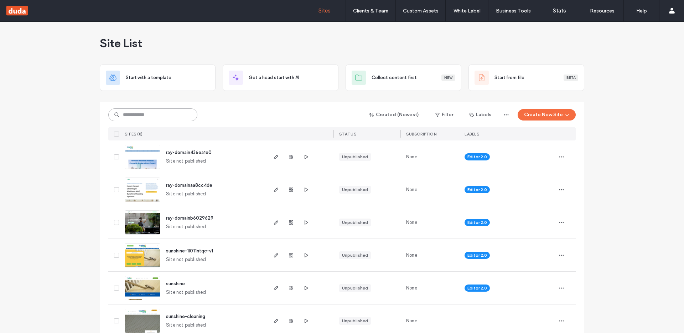
click at [138, 114] on input at bounding box center [152, 114] width 89 height 13
paste input "********"
type input "********"
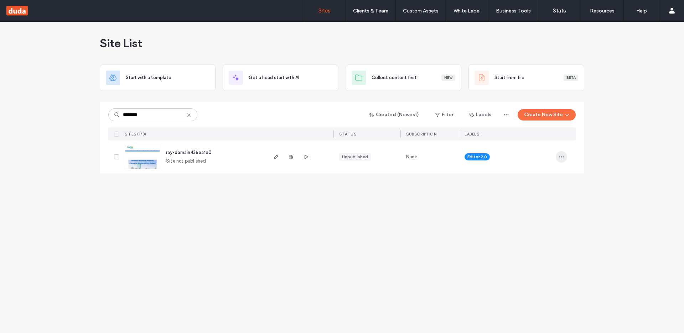
click at [563, 154] on icon "button" at bounding box center [562, 157] width 6 height 6
click at [532, 189] on span "Duplicate Site" at bounding box center [533, 188] width 32 height 7
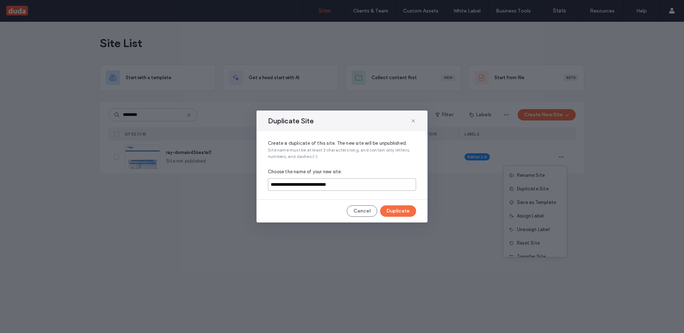
drag, startPoint x: 316, startPoint y: 184, endPoint x: 375, endPoint y: 181, distance: 58.2
click at [370, 182] on input "**********" at bounding box center [342, 184] width 148 height 12
type input "**********"
click at [404, 208] on button "Duplicate" at bounding box center [398, 210] width 36 height 11
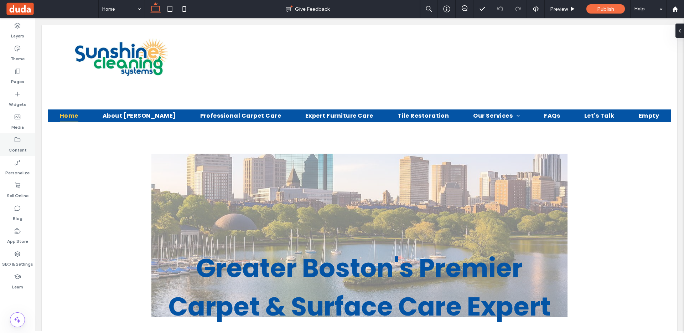
click at [20, 144] on label "Content" at bounding box center [18, 148] width 18 height 10
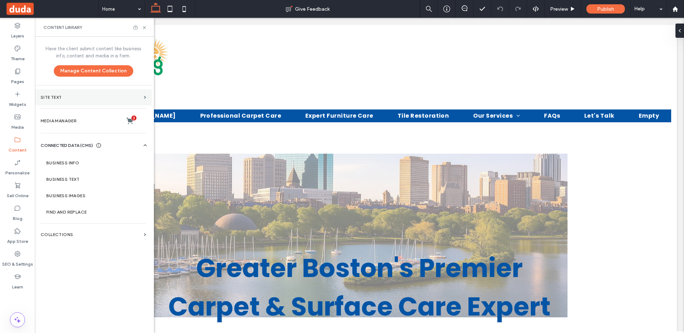
click at [128, 98] on label "Site Text" at bounding box center [91, 97] width 101 height 5
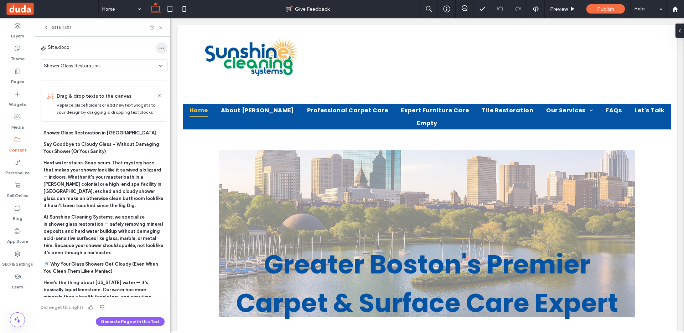
click at [156, 46] on span "button" at bounding box center [161, 47] width 11 height 11
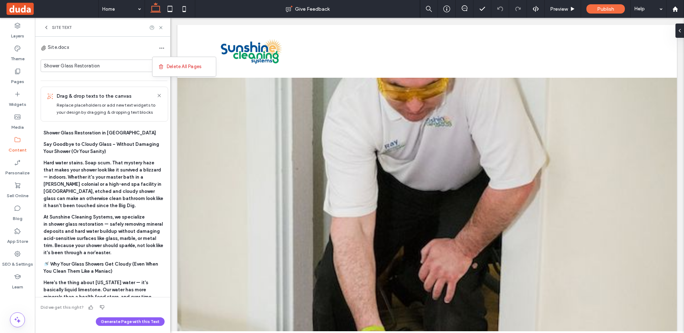
click at [47, 27] on icon at bounding box center [46, 28] width 6 height 6
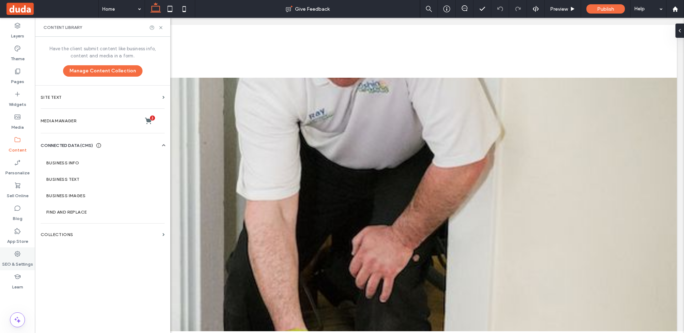
scroll to position [1223, 0]
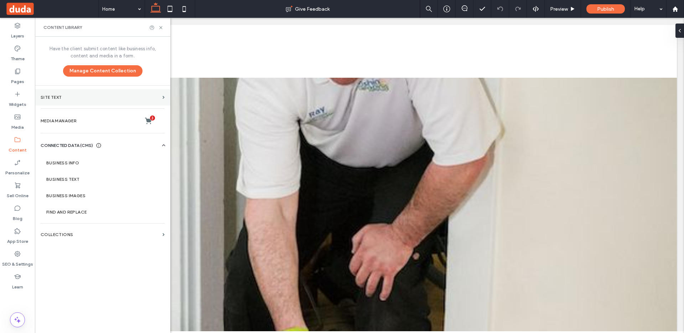
click at [71, 93] on section "Site Text" at bounding box center [102, 97] width 135 height 16
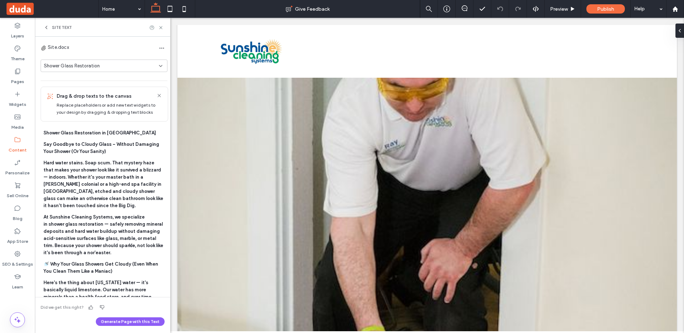
scroll to position [1222, 0]
drag, startPoint x: 49, startPoint y: 25, endPoint x: 59, endPoint y: 34, distance: 13.4
click at [49, 25] on div "Site Text" at bounding box center [57, 28] width 29 height 6
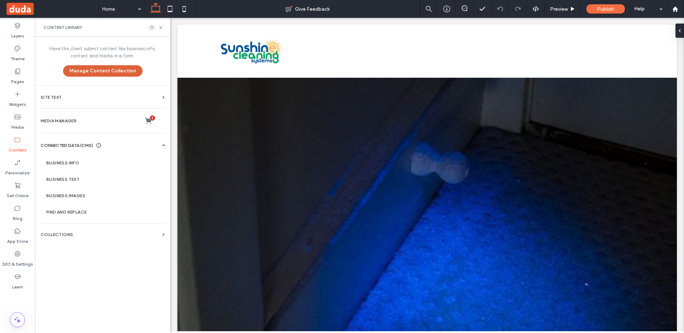
click at [87, 68] on button "Manage Content Collection" at bounding box center [102, 70] width 79 height 11
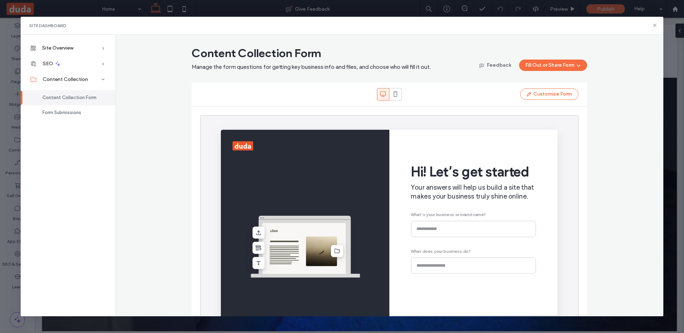
scroll to position [0, 0]
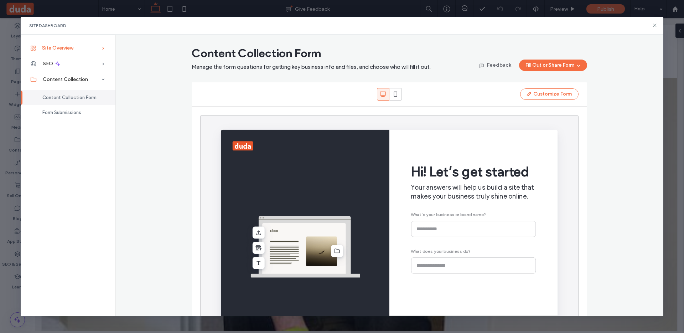
click at [85, 51] on div "Site Overview" at bounding box center [68, 48] width 95 height 16
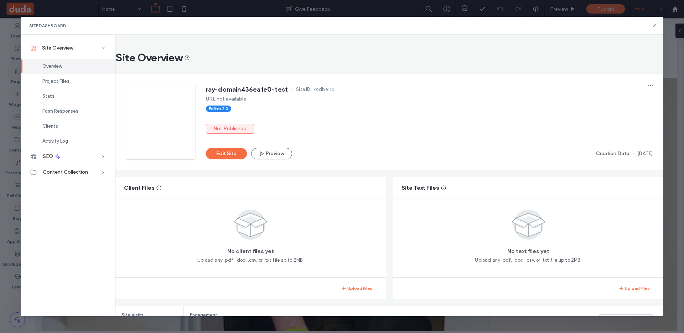
drag, startPoint x: 653, startPoint y: 24, endPoint x: 635, endPoint y: 16, distance: 20.3
click at [653, 24] on icon at bounding box center [655, 25] width 6 height 6
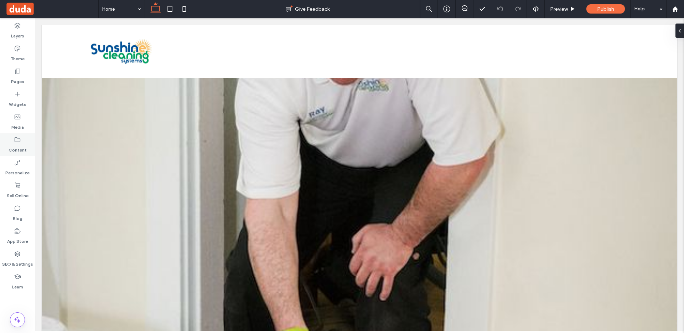
click at [17, 142] on icon at bounding box center [17, 139] width 7 height 7
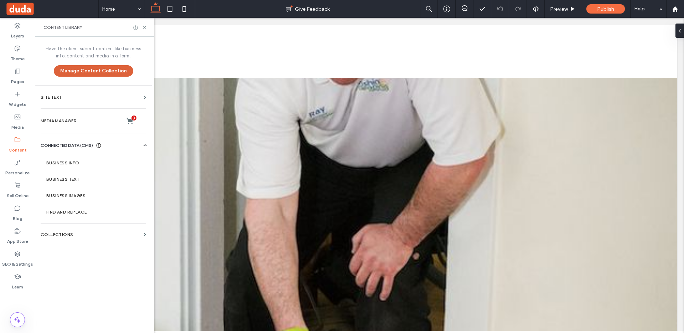
click at [96, 67] on button "Manage Content Collection" at bounding box center [93, 70] width 79 height 11
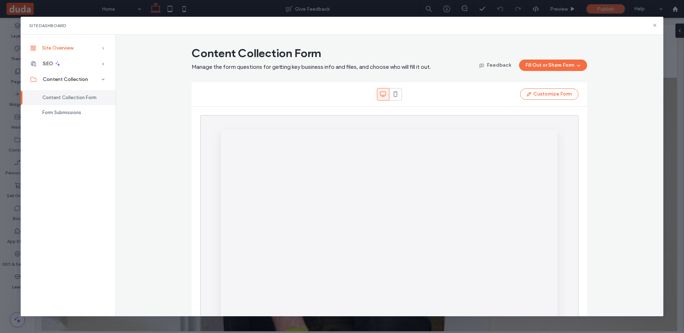
click at [72, 46] on span "Site Overview" at bounding box center [57, 48] width 31 height 6
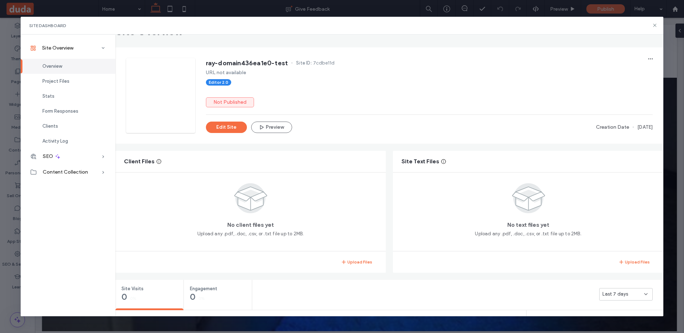
scroll to position [27, 0]
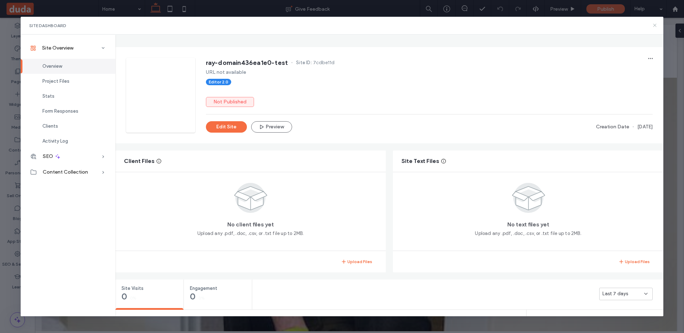
click at [656, 25] on icon at bounding box center [655, 25] width 6 height 6
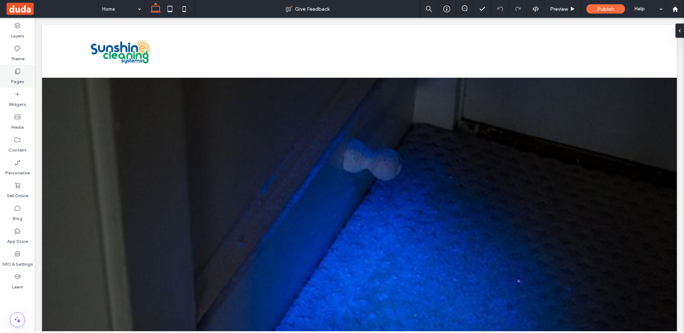
click at [15, 72] on icon at bounding box center [17, 71] width 7 height 7
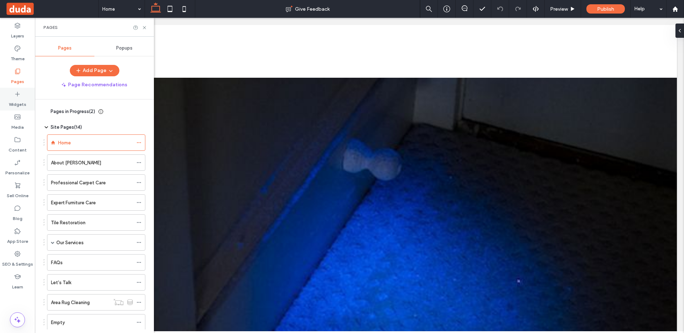
click at [18, 99] on label "Widgets" at bounding box center [17, 103] width 17 height 10
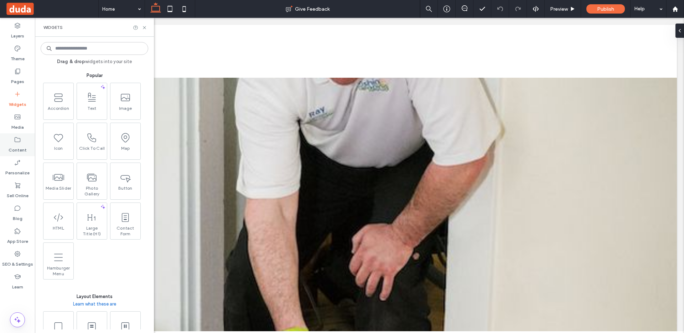
click at [17, 138] on use at bounding box center [18, 139] width 6 height 5
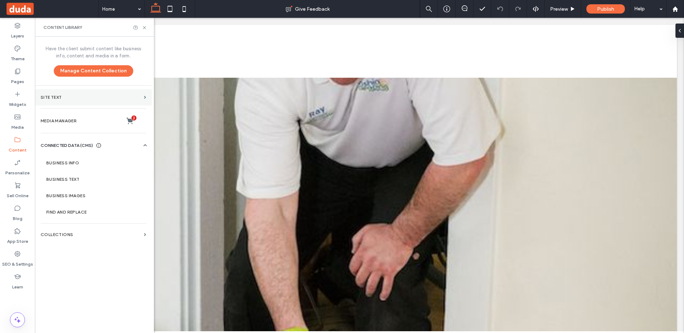
click at [142, 96] on section "Site Text" at bounding box center [93, 97] width 117 height 16
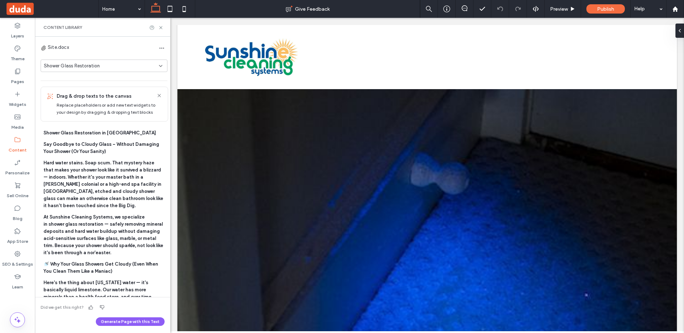
scroll to position [1222, 0]
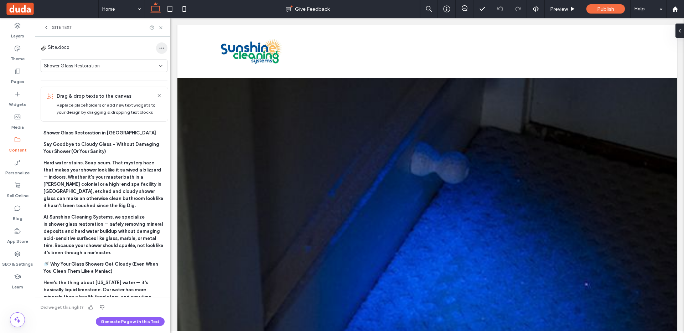
click at [159, 48] on icon "button" at bounding box center [162, 48] width 6 height 6
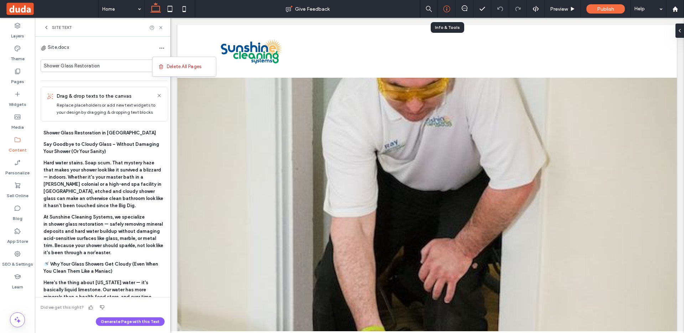
click at [449, 6] on icon at bounding box center [446, 8] width 7 height 7
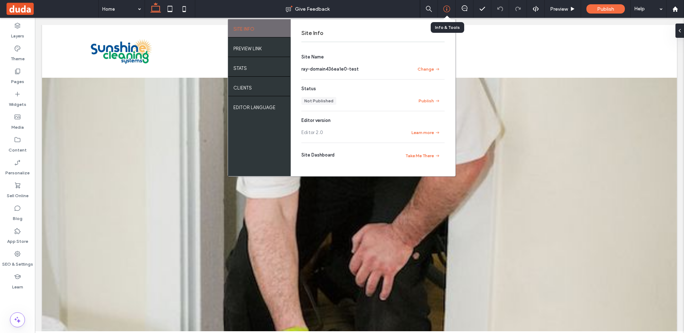
scroll to position [1223, 0]
click at [17, 68] on icon at bounding box center [17, 71] width 7 height 7
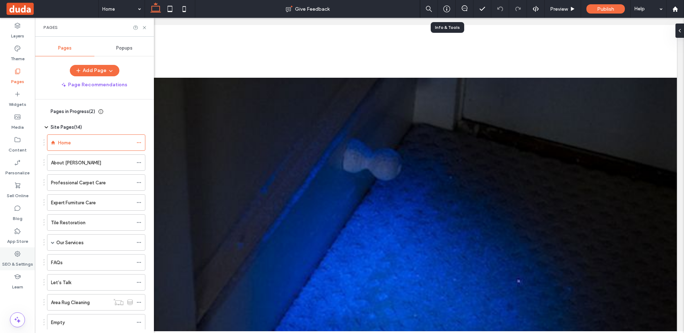
click at [20, 251] on icon at bounding box center [17, 253] width 7 height 7
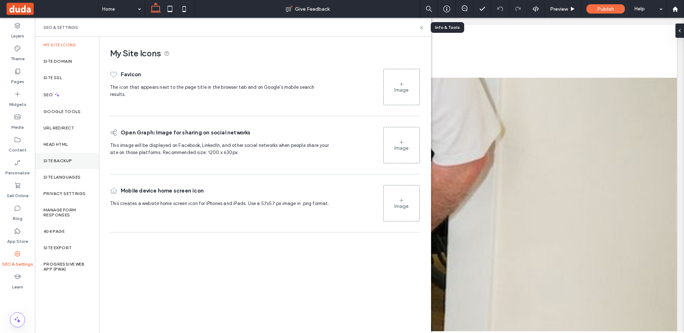
click at [63, 158] on label "Site Backup" at bounding box center [57, 160] width 29 height 5
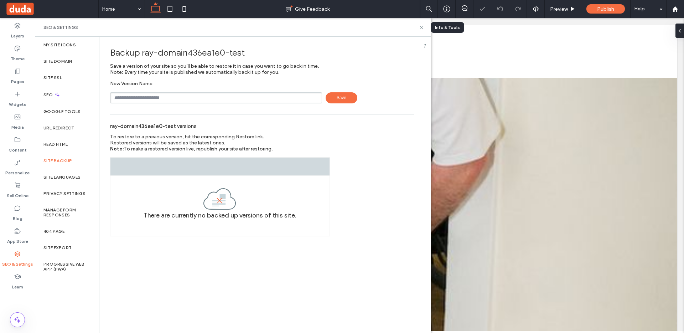
click at [342, 100] on span "Save" at bounding box center [342, 97] width 32 height 11
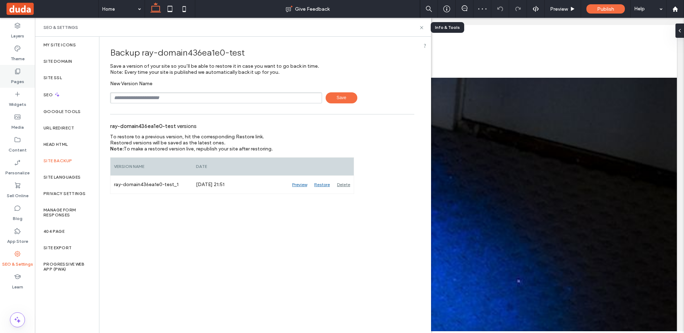
click at [22, 77] on label "Pages" at bounding box center [17, 80] width 13 height 10
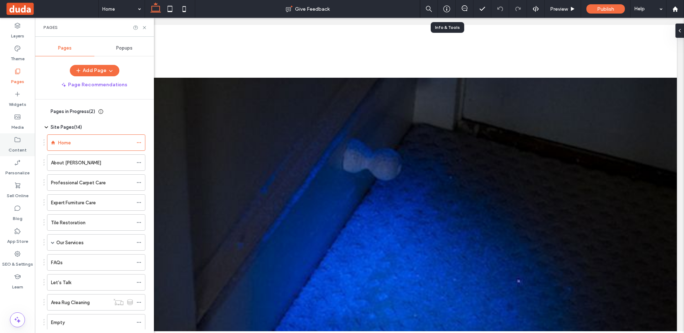
click at [17, 147] on label "Content" at bounding box center [18, 148] width 18 height 10
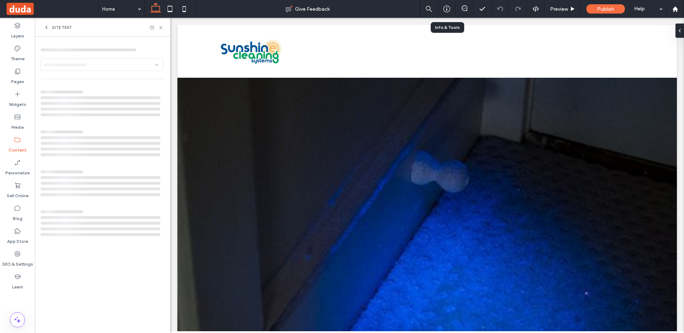
scroll to position [1222, 0]
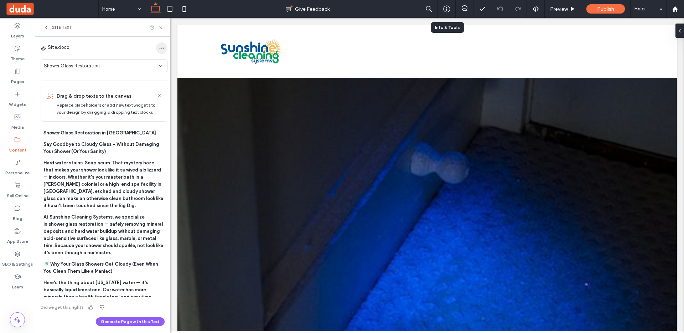
click at [159, 47] on icon "button" at bounding box center [162, 48] width 6 height 6
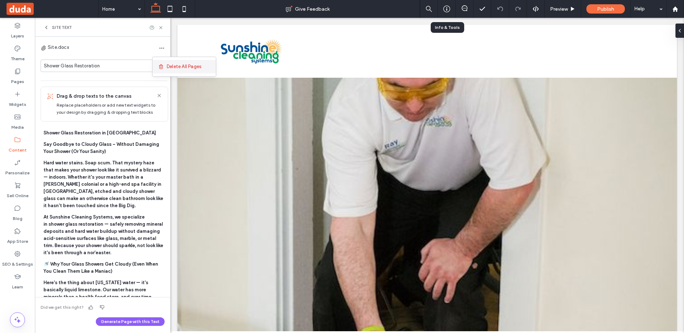
click at [169, 66] on span "Delete All Pages" at bounding box center [184, 66] width 35 height 7
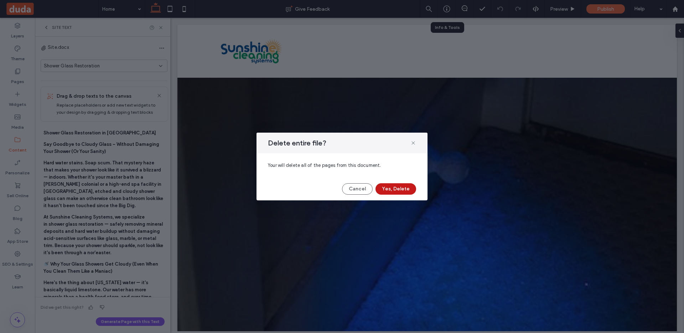
click at [403, 191] on button "Yes, Delete" at bounding box center [396, 188] width 41 height 11
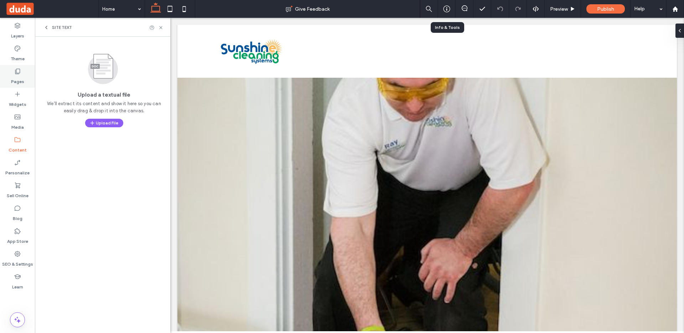
click at [18, 73] on use at bounding box center [17, 71] width 5 height 5
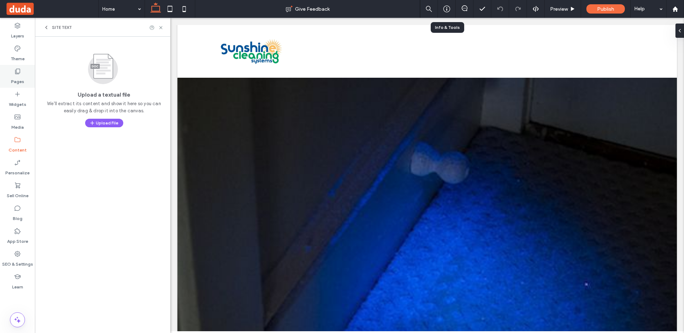
click at [14, 73] on icon at bounding box center [17, 71] width 7 height 7
click at [45, 25] on icon at bounding box center [46, 28] width 6 height 6
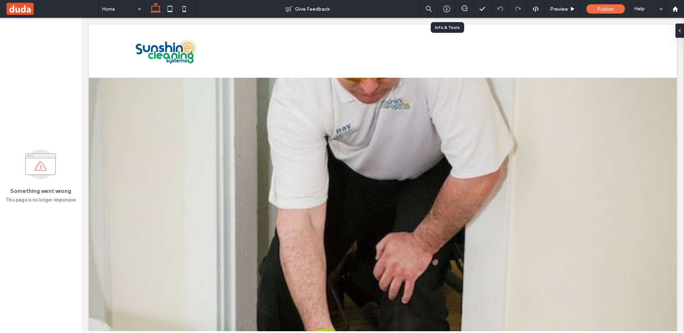
scroll to position [1225, 0]
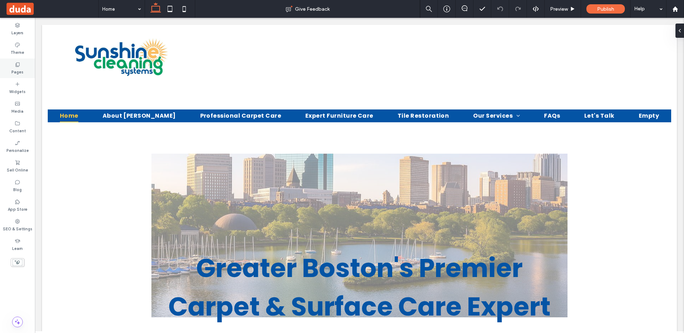
click at [16, 67] on label "Pages" at bounding box center [17, 71] width 12 height 8
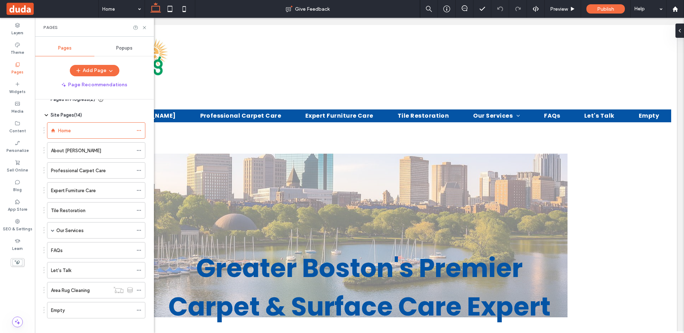
scroll to position [19, 0]
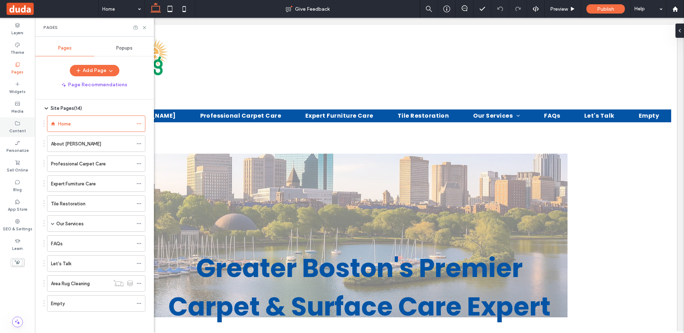
click at [23, 128] on label "Content" at bounding box center [17, 130] width 17 height 8
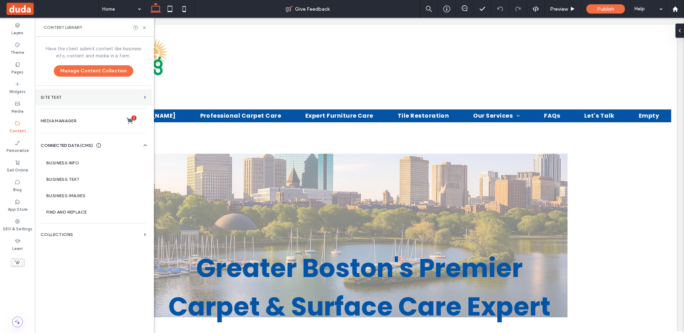
click at [94, 94] on section "Site Text" at bounding box center [93, 97] width 117 height 16
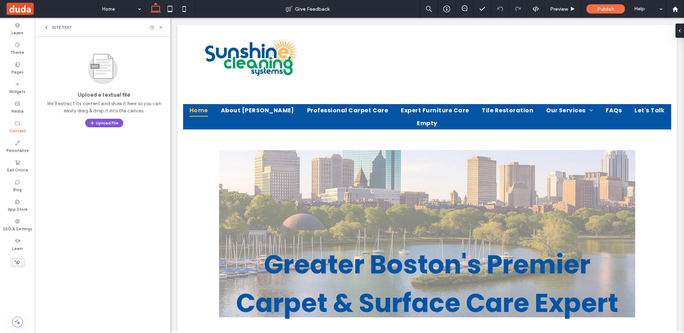
click at [101, 122] on button "Upload File" at bounding box center [104, 123] width 38 height 9
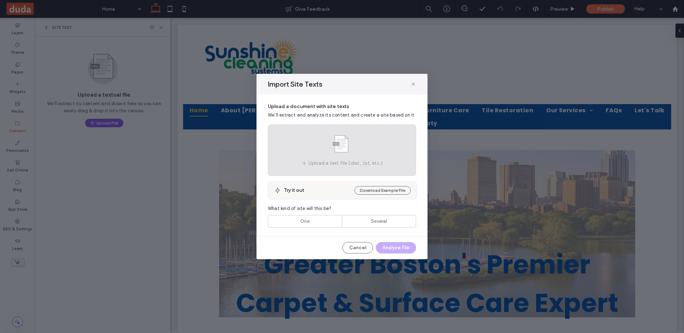
drag, startPoint x: 381, startPoint y: 190, endPoint x: 371, endPoint y: 154, distance: 37.2
click at [372, 154] on div "Upload a document with site texts We’ll extract and analyze its content and cre…" at bounding box center [342, 164] width 171 height 141
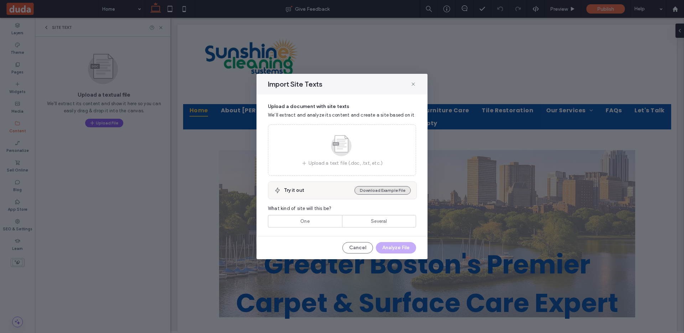
click at [390, 193] on button "Download Example File" at bounding box center [383, 190] width 56 height 9
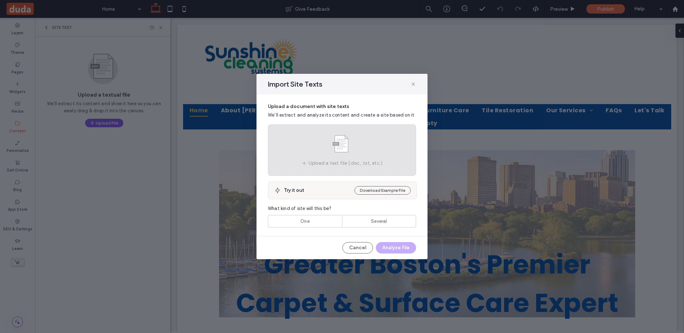
click at [342, 142] on use at bounding box center [341, 145] width 21 height 21
click at [362, 160] on span "Upload a text file (.doc, .txt, etc.)" at bounding box center [346, 163] width 74 height 7
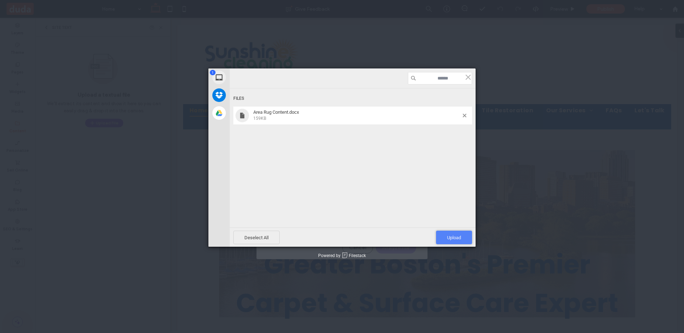
click at [463, 240] on span "Upload 1" at bounding box center [454, 238] width 36 height 14
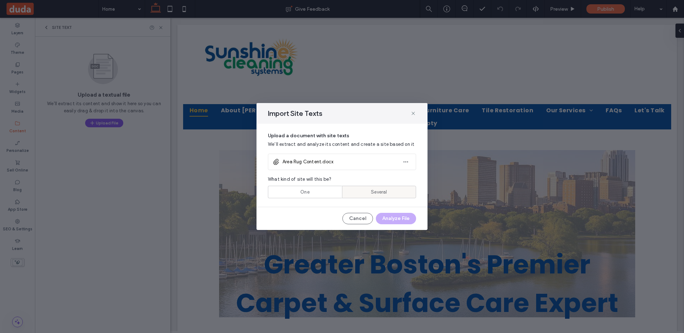
click at [390, 192] on div "Several" at bounding box center [379, 192] width 65 height 12
click at [402, 220] on button "Analyze File" at bounding box center [396, 218] width 40 height 11
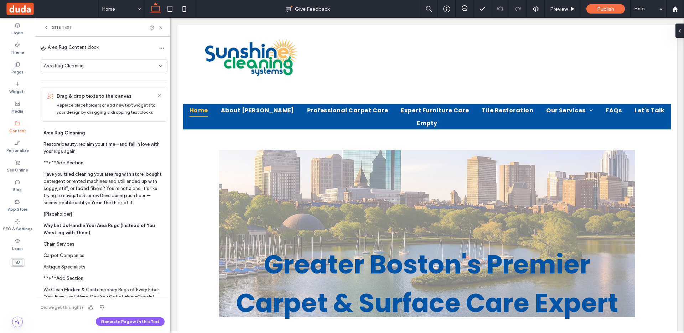
click at [93, 64] on div "Area Rug Cleaning" at bounding box center [101, 65] width 115 height 7
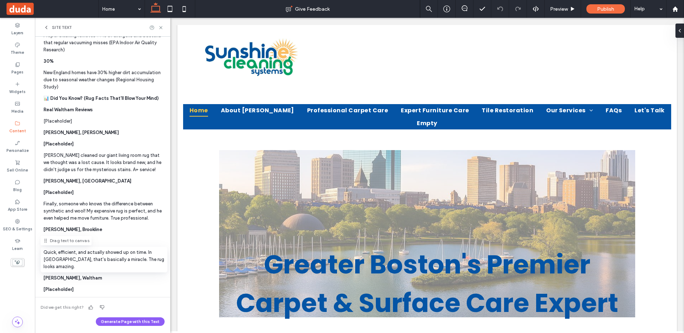
scroll to position [1982, 0]
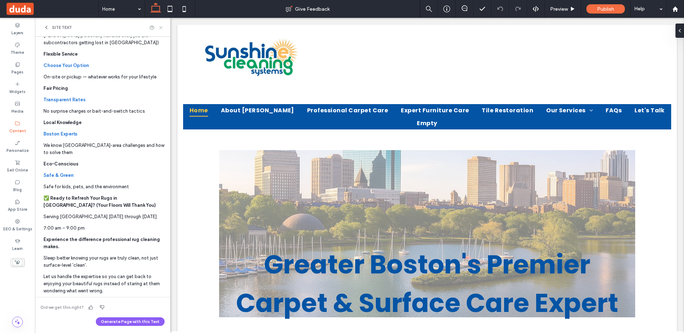
click at [160, 25] on icon at bounding box center [160, 27] width 5 height 5
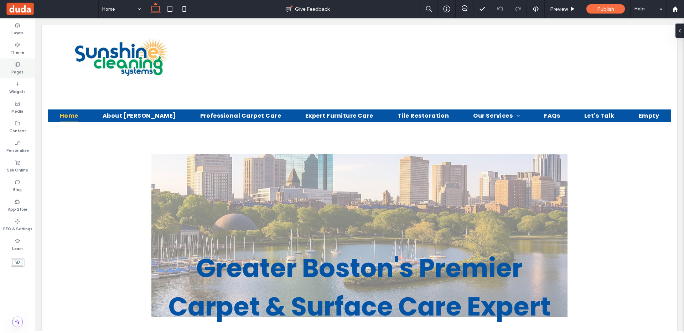
click at [14, 70] on label "Pages" at bounding box center [17, 71] width 12 height 8
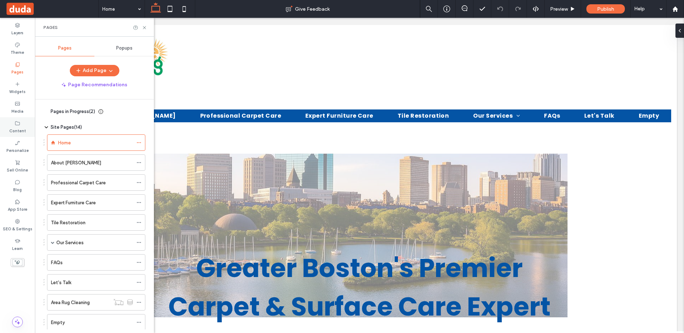
click at [18, 122] on icon at bounding box center [18, 123] width 6 height 6
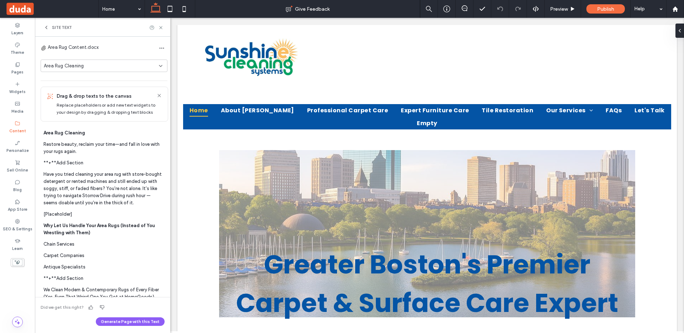
click at [135, 69] on div "Area Rug Cleaning" at bounding box center [101, 65] width 115 height 7
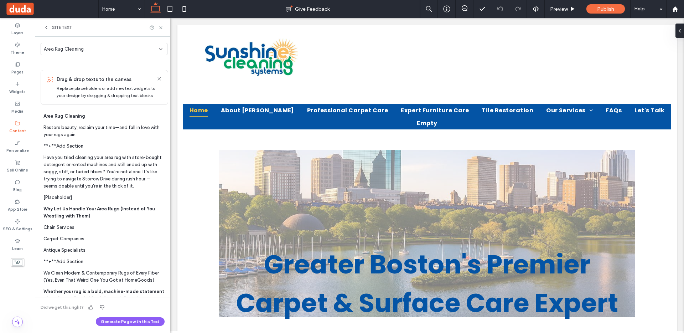
scroll to position [0, 0]
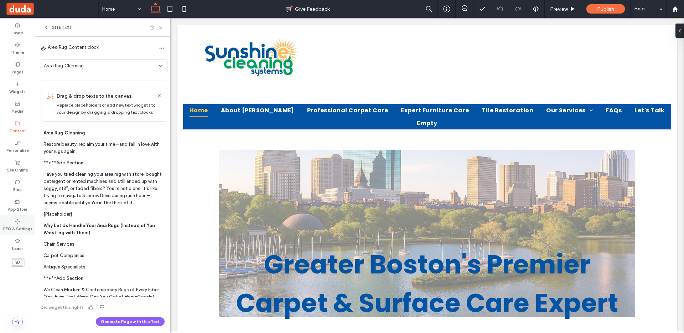
click at [14, 221] on div "SEO & Settings" at bounding box center [17, 225] width 35 height 20
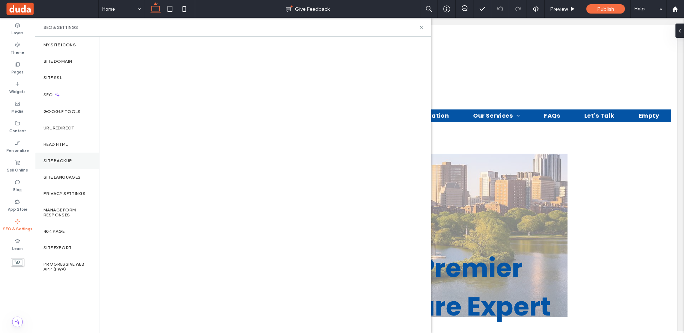
click at [64, 158] on label "Site Backup" at bounding box center [57, 160] width 29 height 5
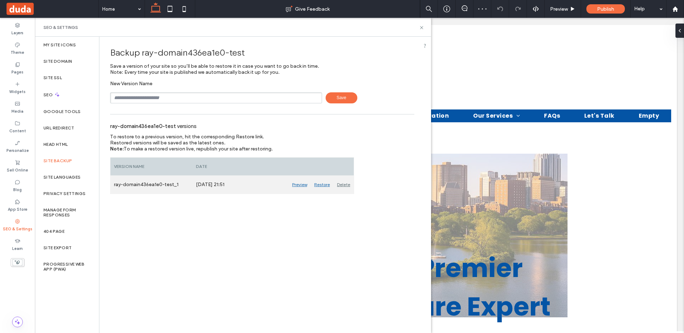
click at [324, 185] on div "Restore" at bounding box center [322, 185] width 23 height 18
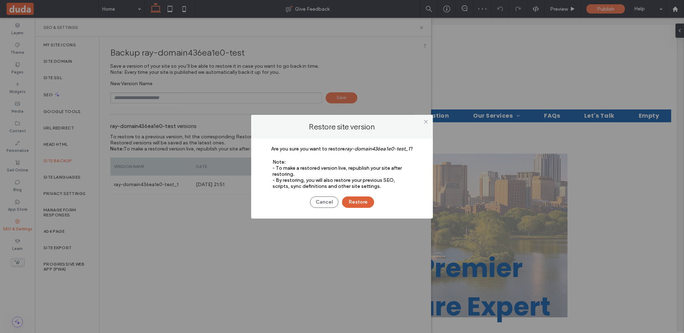
click at [362, 204] on button "Restore" at bounding box center [358, 201] width 32 height 11
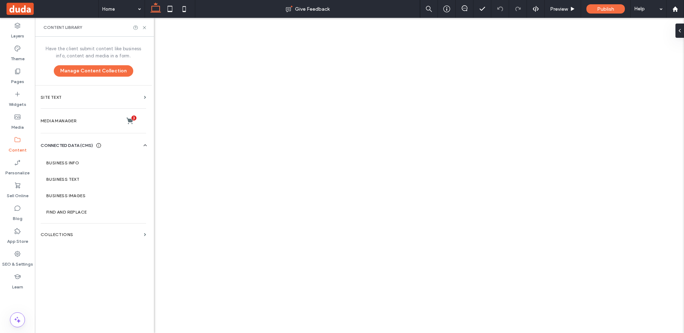
click at [110, 98] on label "Site Text" at bounding box center [91, 97] width 101 height 5
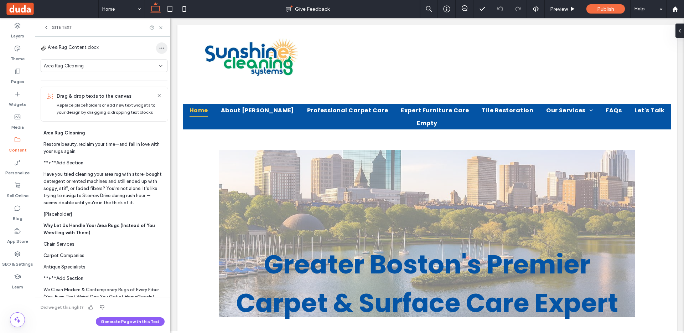
click at [160, 45] on icon "button" at bounding box center [162, 48] width 6 height 6
click at [174, 64] on span "Delete All Pages" at bounding box center [184, 66] width 35 height 7
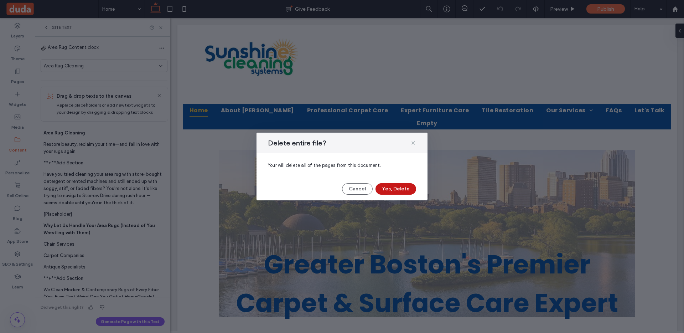
click at [401, 190] on button "Yes, Delete" at bounding box center [396, 188] width 41 height 11
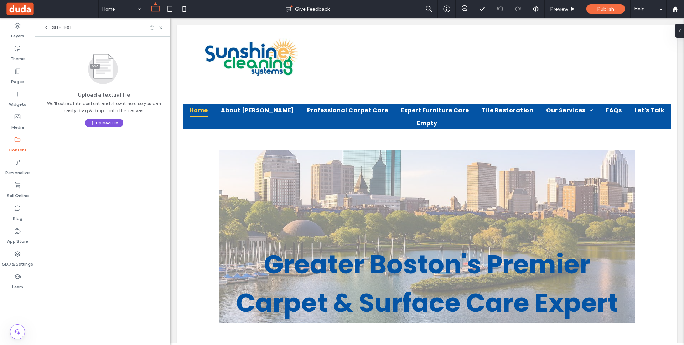
click at [104, 123] on button "Upload File" at bounding box center [104, 123] width 38 height 9
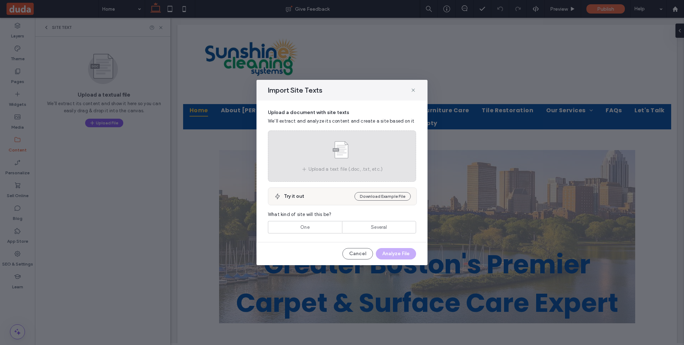
click at [365, 164] on div "Upload a text file (.doc, .txt, etc.)" at bounding box center [342, 155] width 148 height 51
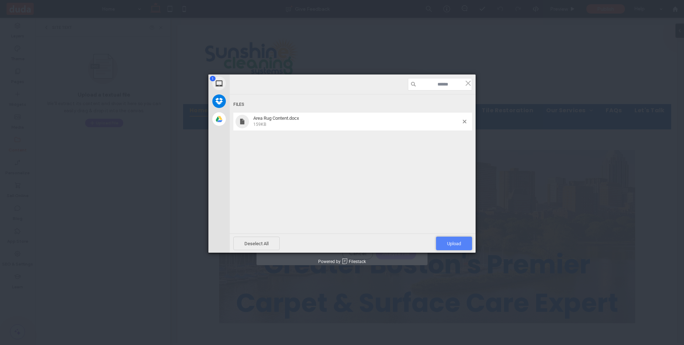
click at [460, 243] on span "Upload 1" at bounding box center [454, 243] width 14 height 5
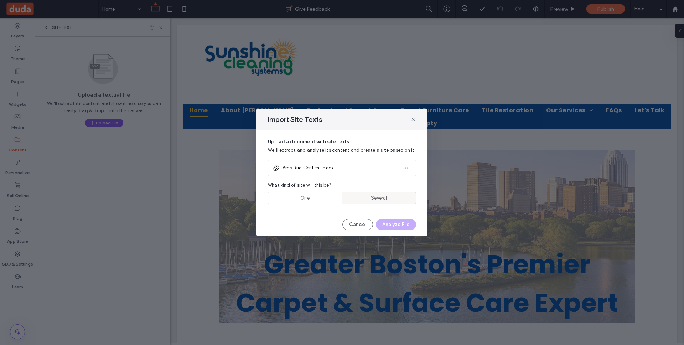
click at [382, 196] on span "Several" at bounding box center [379, 198] width 16 height 7
click at [408, 226] on button "Analyze File" at bounding box center [396, 224] width 40 height 11
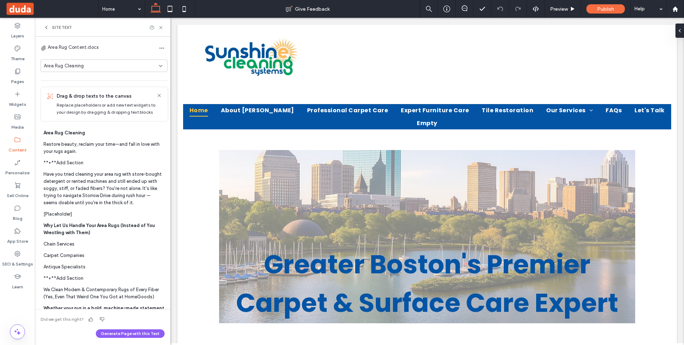
click at [93, 62] on div "Area Rug Cleaning" at bounding box center [104, 66] width 127 height 12
click at [163, 51] on span "button" at bounding box center [161, 47] width 11 height 11
click at [673, 11] on icon at bounding box center [676, 9] width 6 height 6
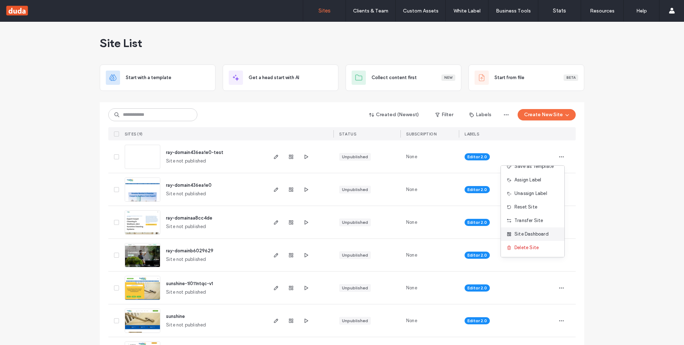
scroll to position [36, 0]
click at [529, 248] on span "Delete Site" at bounding box center [527, 247] width 24 height 7
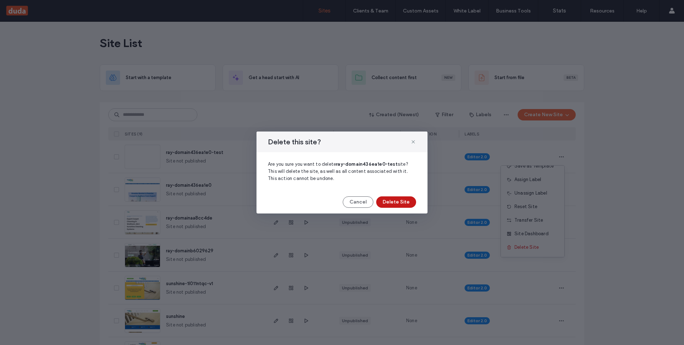
click at [396, 205] on button "Delete Site" at bounding box center [396, 201] width 40 height 11
